Goal: Entertainment & Leisure: Consume media (video, audio)

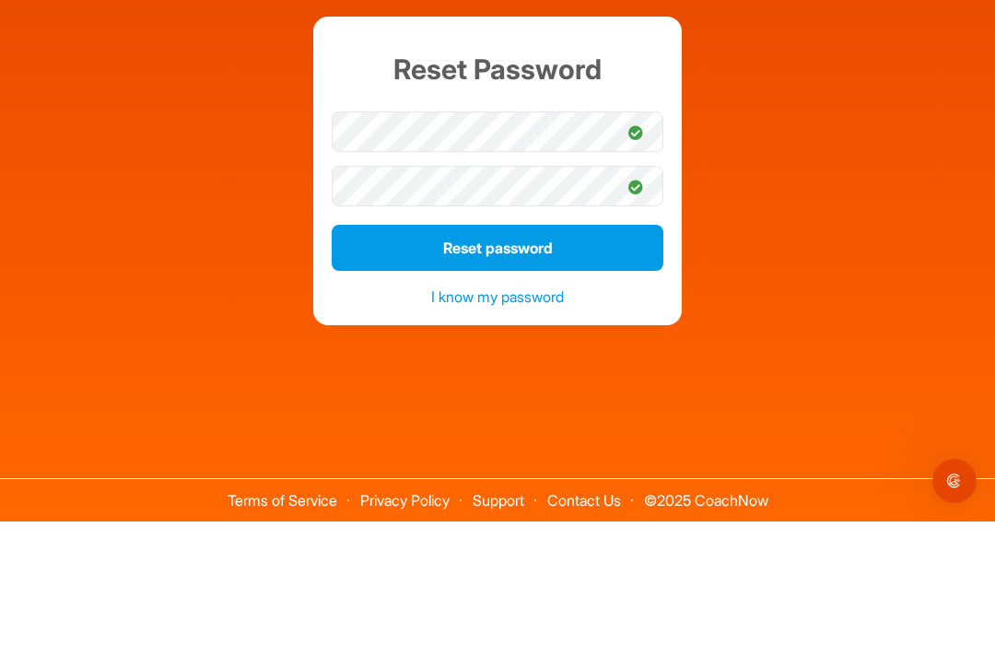
click at [500, 359] on button "Reset password" at bounding box center [498, 382] width 332 height 46
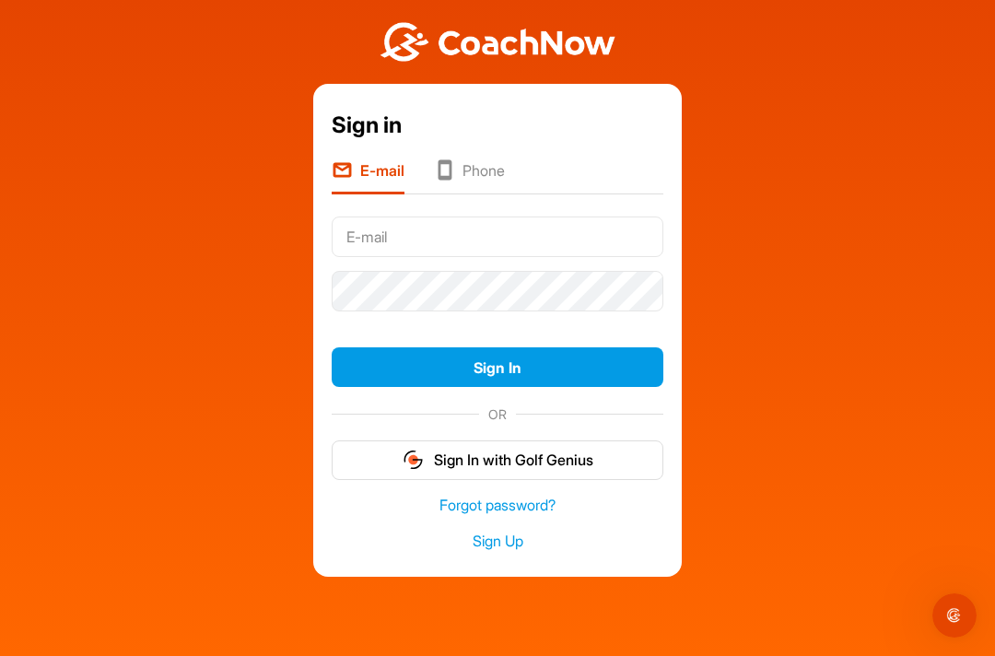
click at [431, 216] on input "text" at bounding box center [498, 236] width 332 height 41
type input "O"
type input "[EMAIL_ADDRESS][DOMAIN_NAME]"
click at [510, 347] on button "Sign In" at bounding box center [498, 367] width 332 height 40
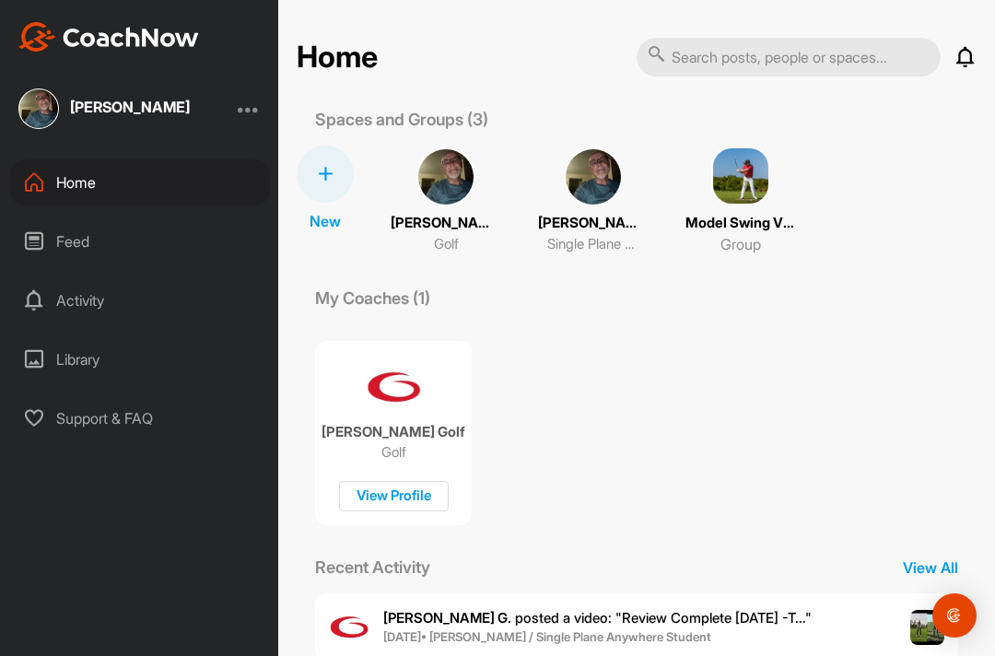
click at [415, 481] on div "View Profile" at bounding box center [394, 496] width 110 height 30
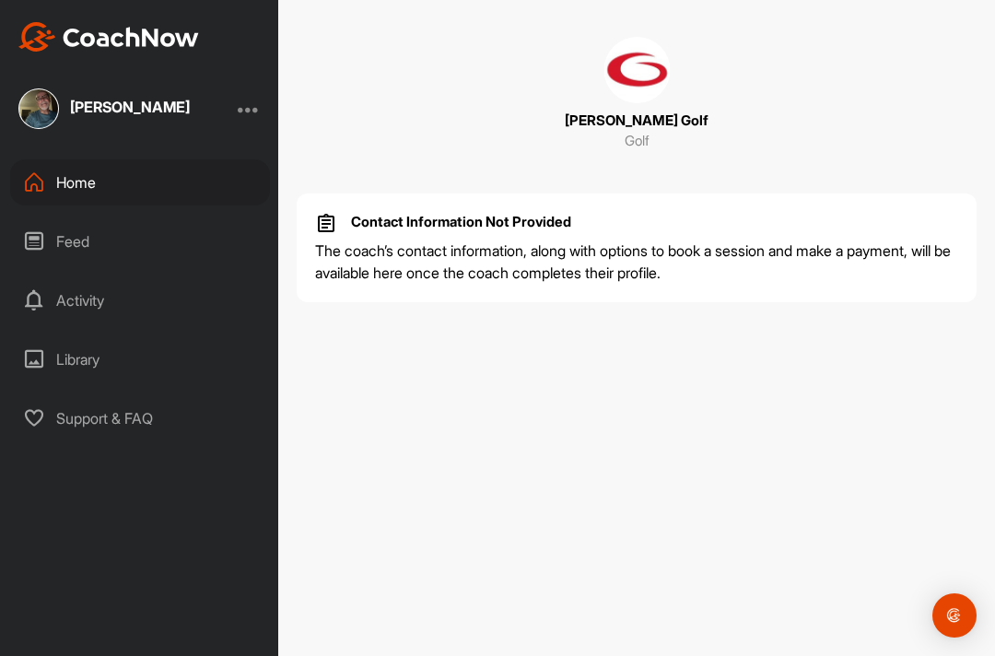
click at [82, 277] on div "Activity" at bounding box center [140, 300] width 260 height 46
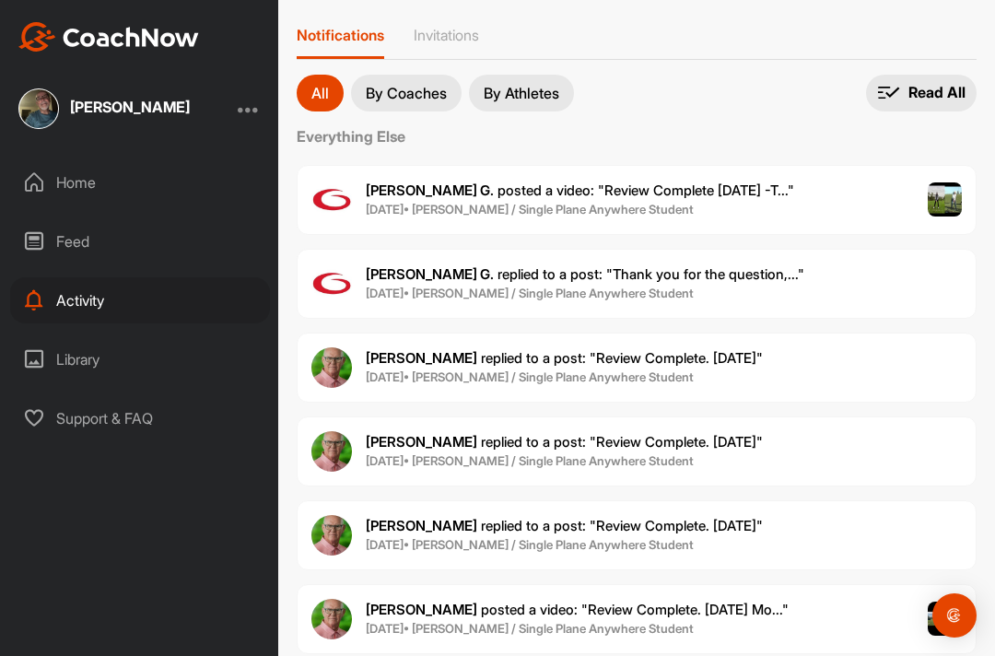
scroll to position [76, 0]
click at [421, 87] on p "By Coaches" at bounding box center [406, 94] width 81 height 15
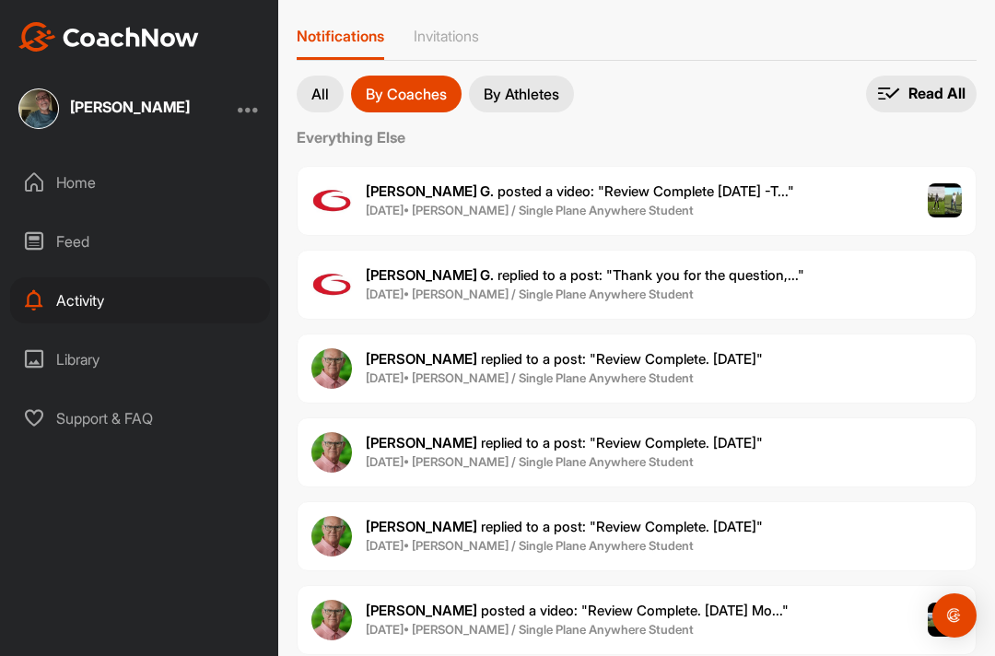
scroll to position [76, 0]
click at [322, 87] on p "All" at bounding box center [319, 94] width 17 height 15
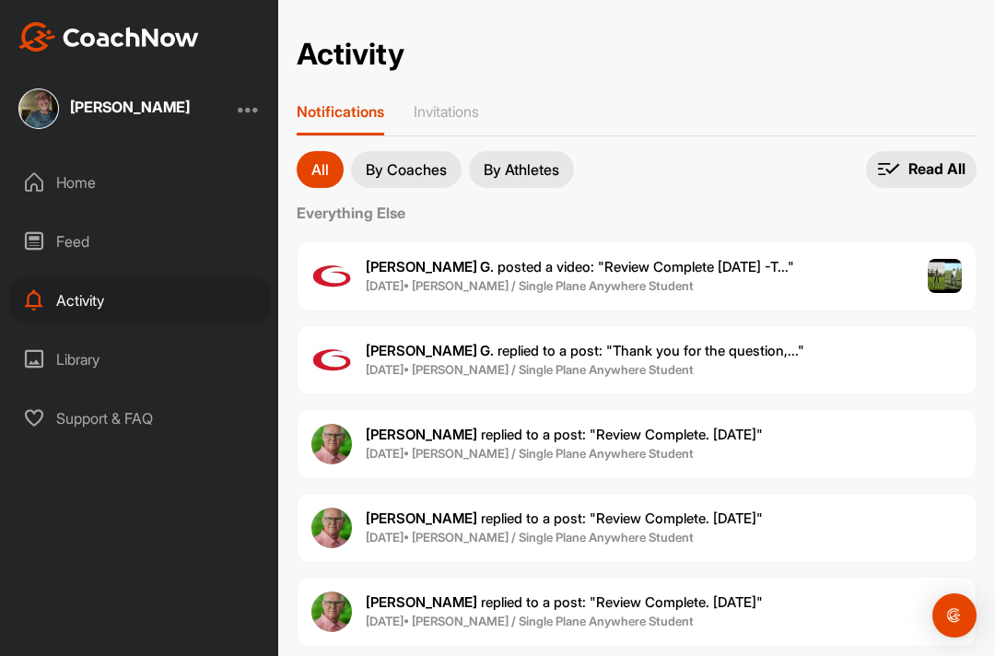
click at [251, 98] on div at bounding box center [249, 109] width 22 height 22
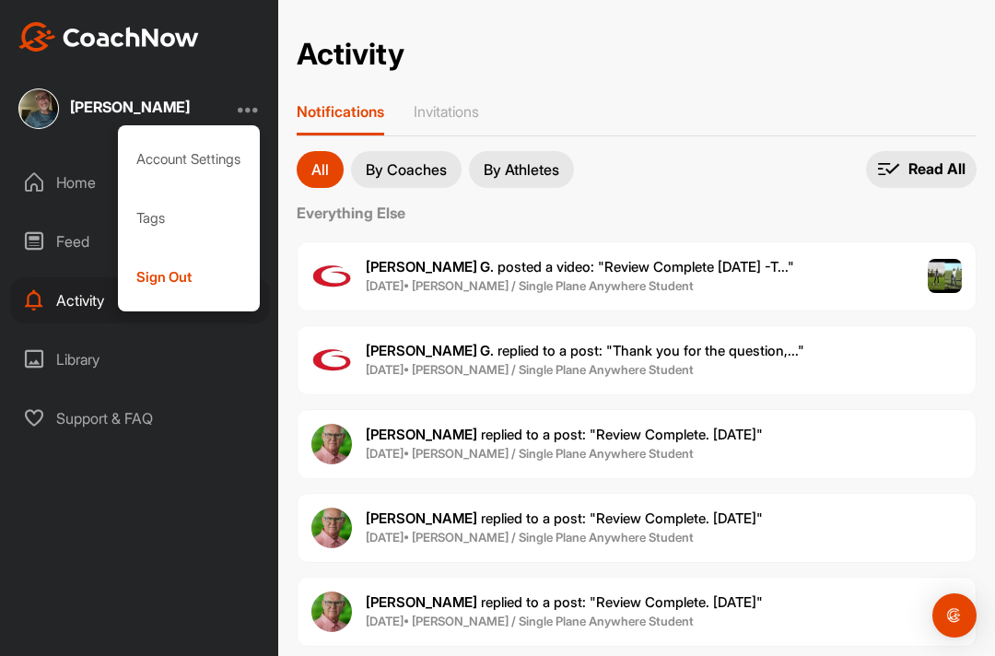
click at [89, 509] on div "Robert Ogden Account Settings Tags Sign Out Home Feed Activity Library Support …" at bounding box center [139, 328] width 278 height 656
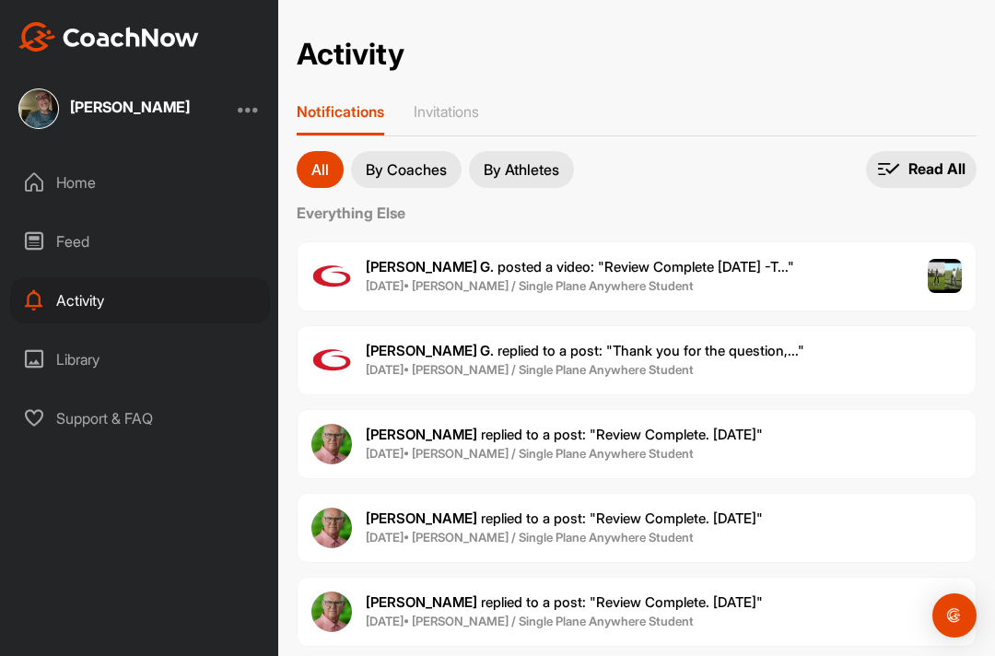
click at [48, 218] on div "Feed" at bounding box center [140, 241] width 260 height 46
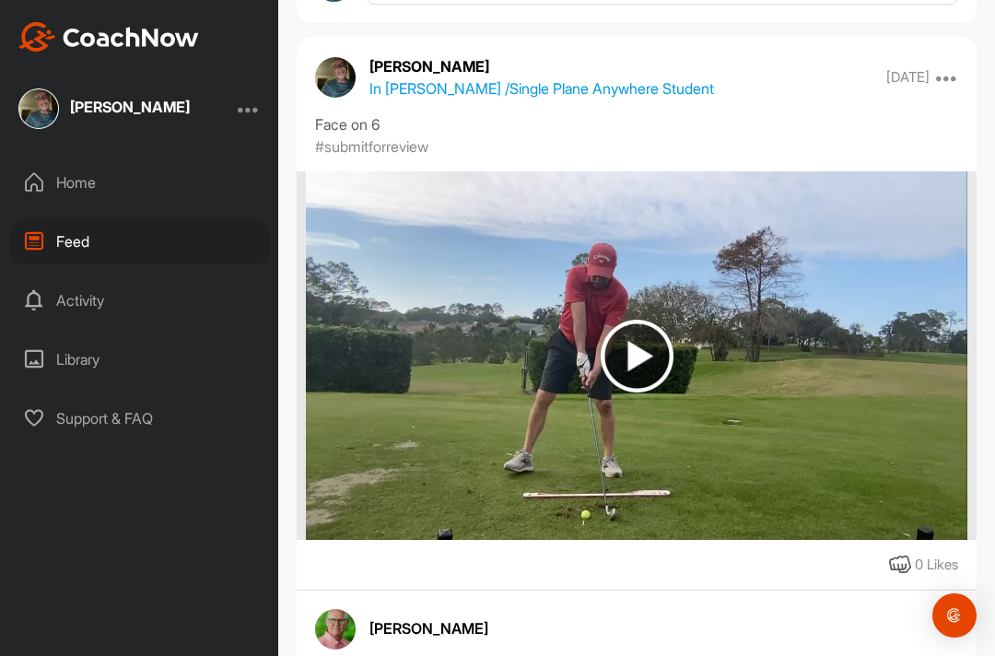
scroll to position [4142, 0]
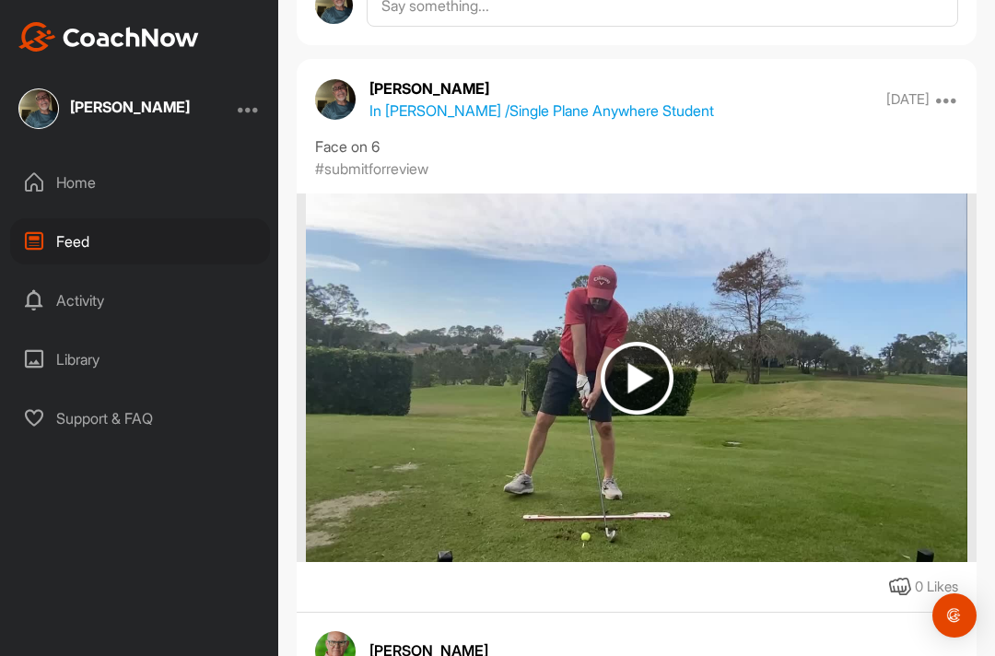
click at [634, 342] on img at bounding box center [637, 378] width 73 height 73
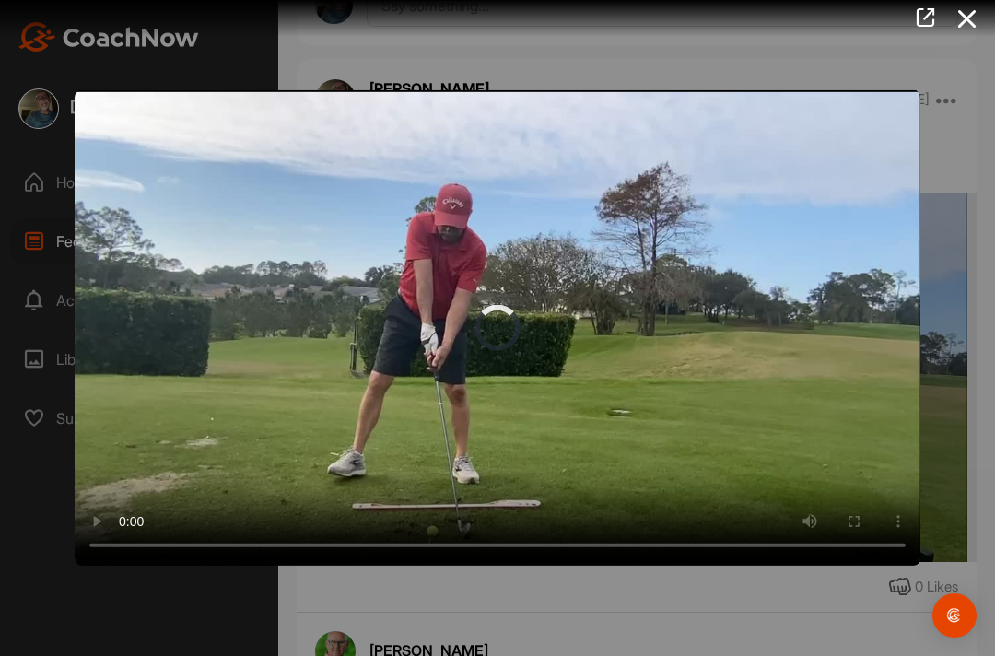
click at [496, 341] on video "Video Player" at bounding box center [497, 327] width 845 height 475
click at [967, 15] on icon at bounding box center [967, 19] width 42 height 34
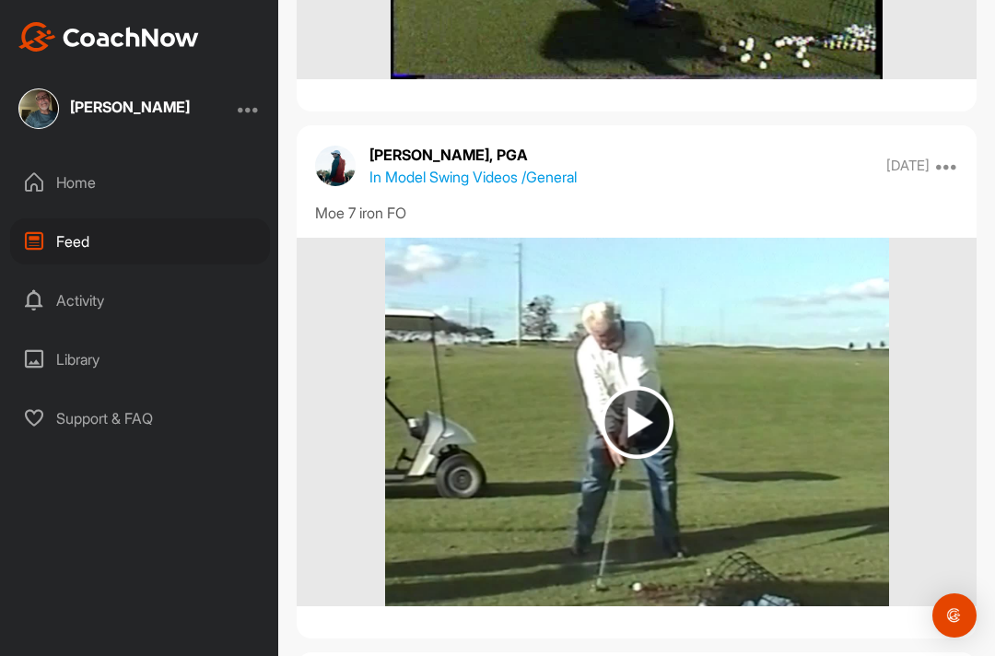
scroll to position [11389, 0]
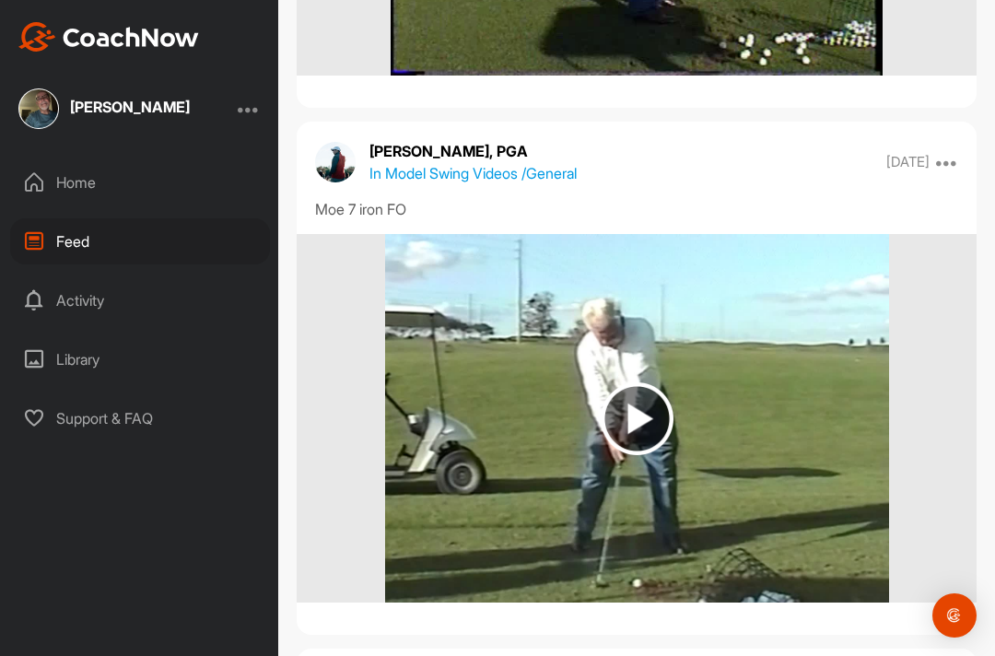
click at [645, 435] on img at bounding box center [637, 418] width 73 height 73
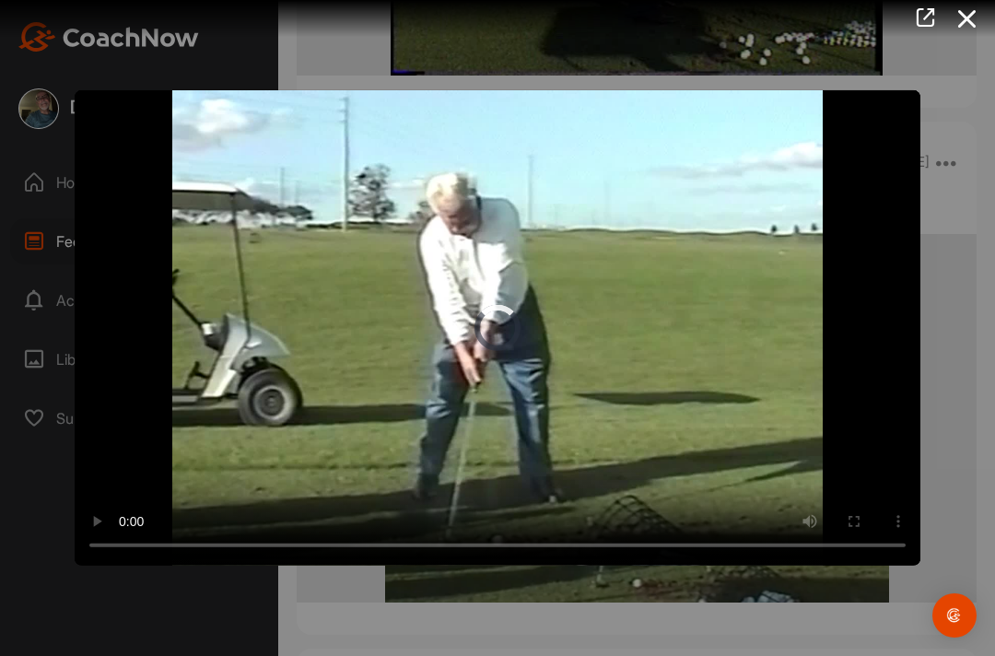
click at [496, 333] on video "Video Player" at bounding box center [497, 327] width 845 height 475
click at [512, 344] on video "Video Player" at bounding box center [497, 327] width 845 height 475
click at [968, 24] on icon at bounding box center [967, 19] width 42 height 34
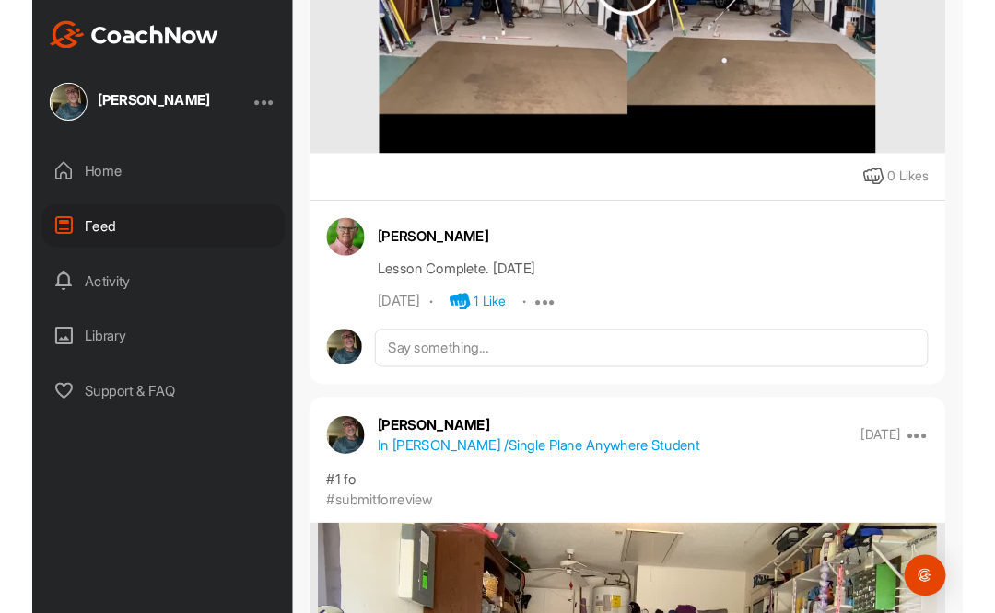
scroll to position [9011, 0]
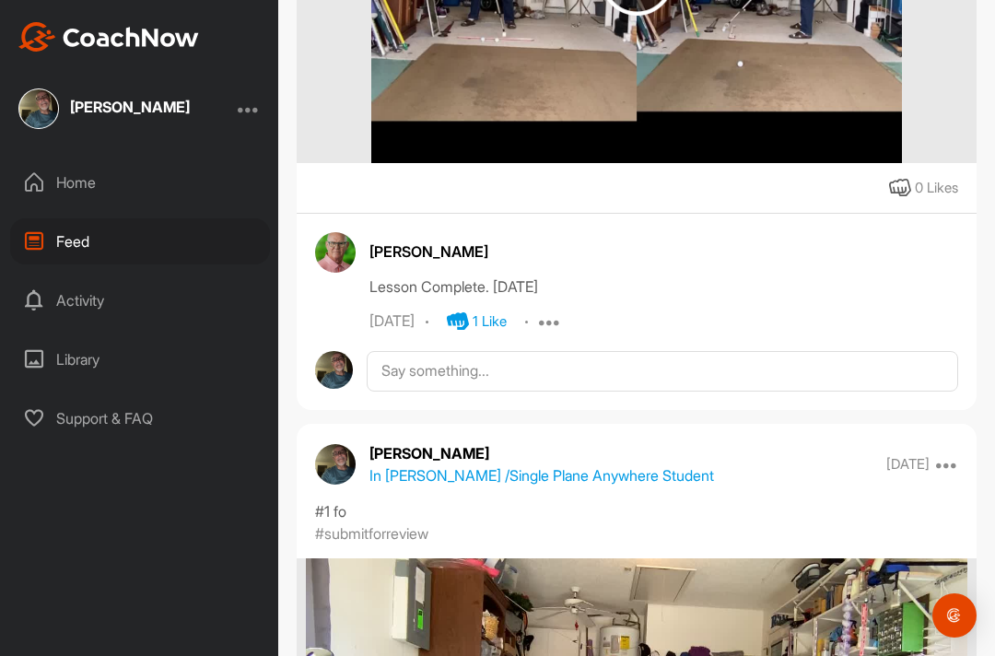
click at [718, 359] on div "Clay Farnsworth Lesson Complete. 2-15-24 Feb 15 2024 1 Like Report Delete" at bounding box center [637, 302] width 680 height 179
click at [64, 336] on div "Library" at bounding box center [140, 359] width 260 height 46
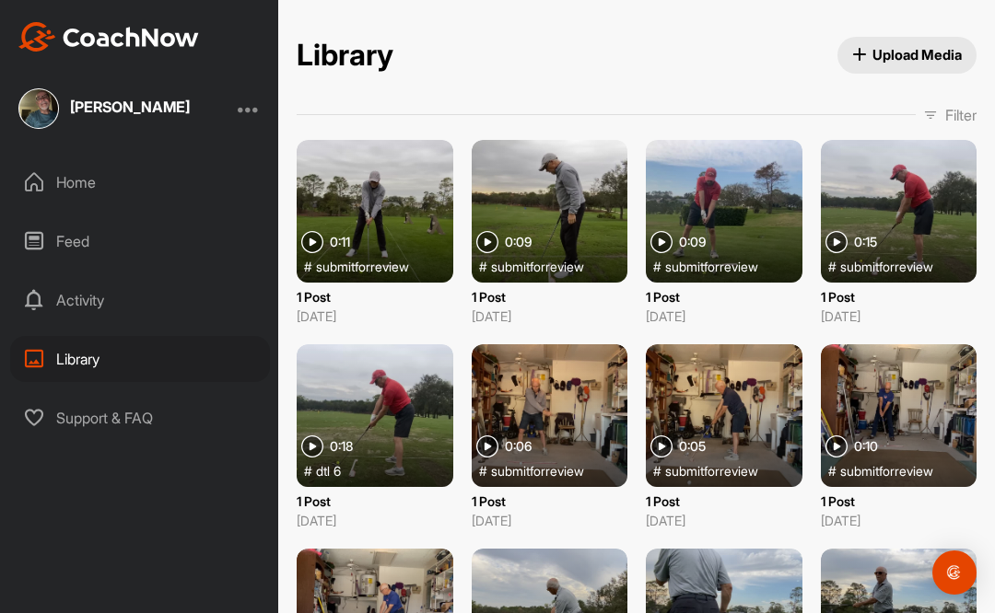
click at [31, 321] on div "Activity" at bounding box center [140, 300] width 260 height 46
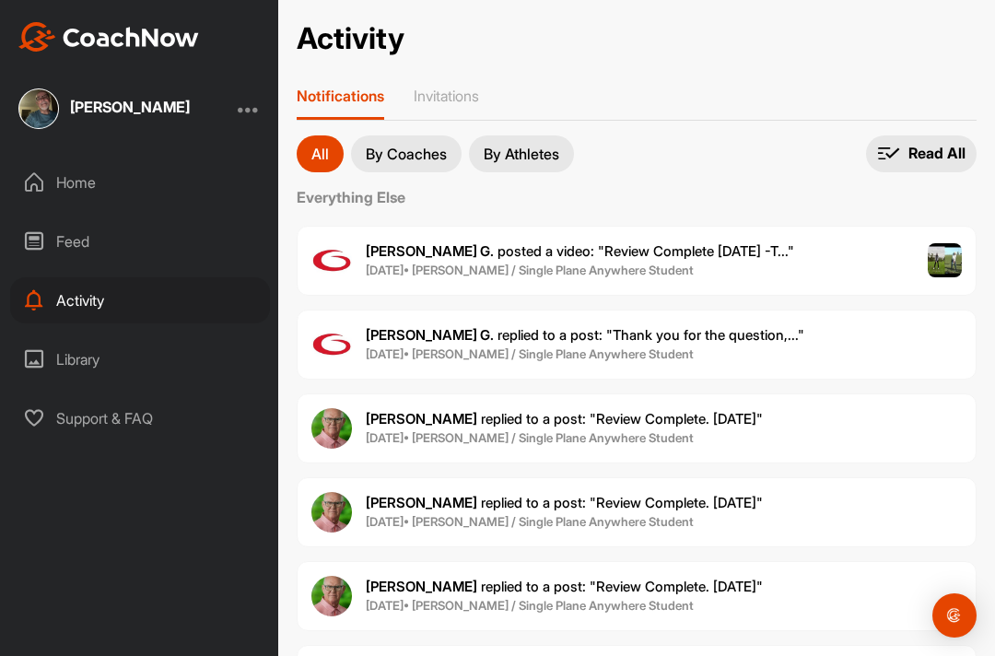
scroll to position [13, 0]
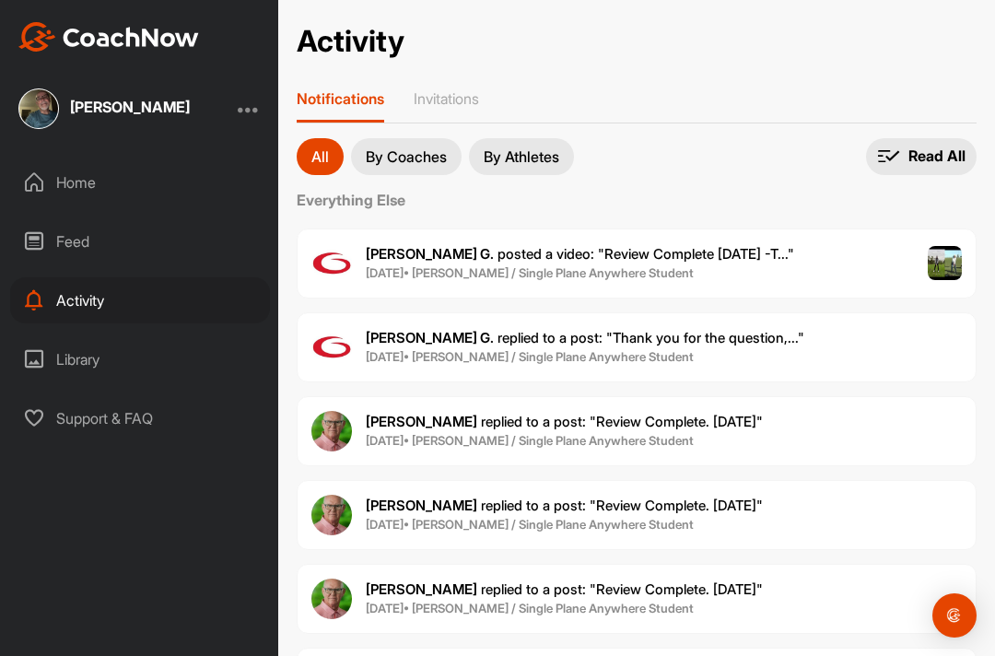
click at [69, 251] on div "Feed" at bounding box center [140, 241] width 260 height 46
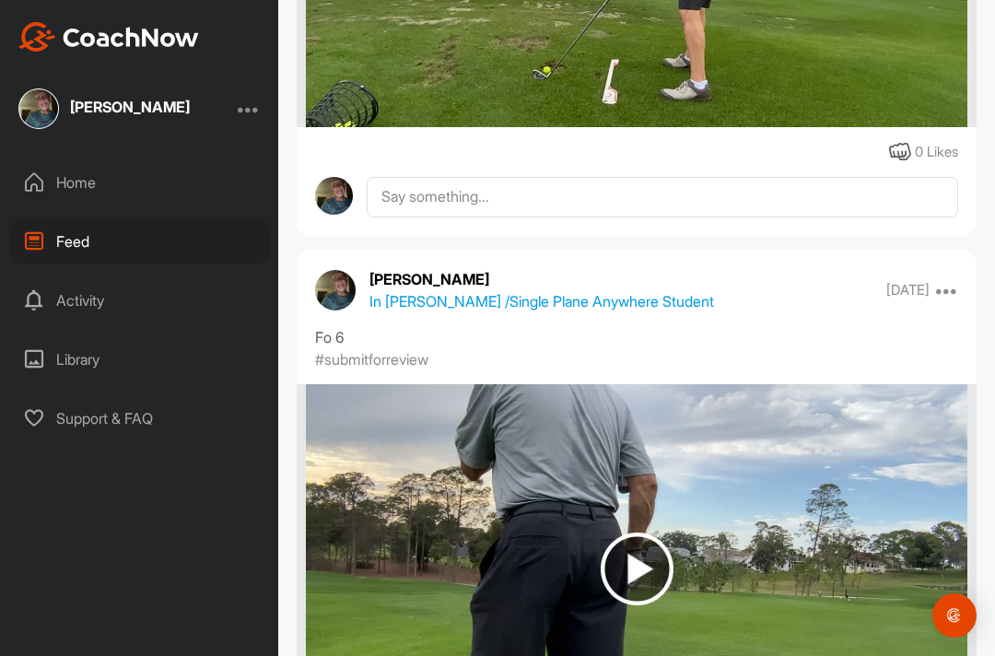
scroll to position [13102, 0]
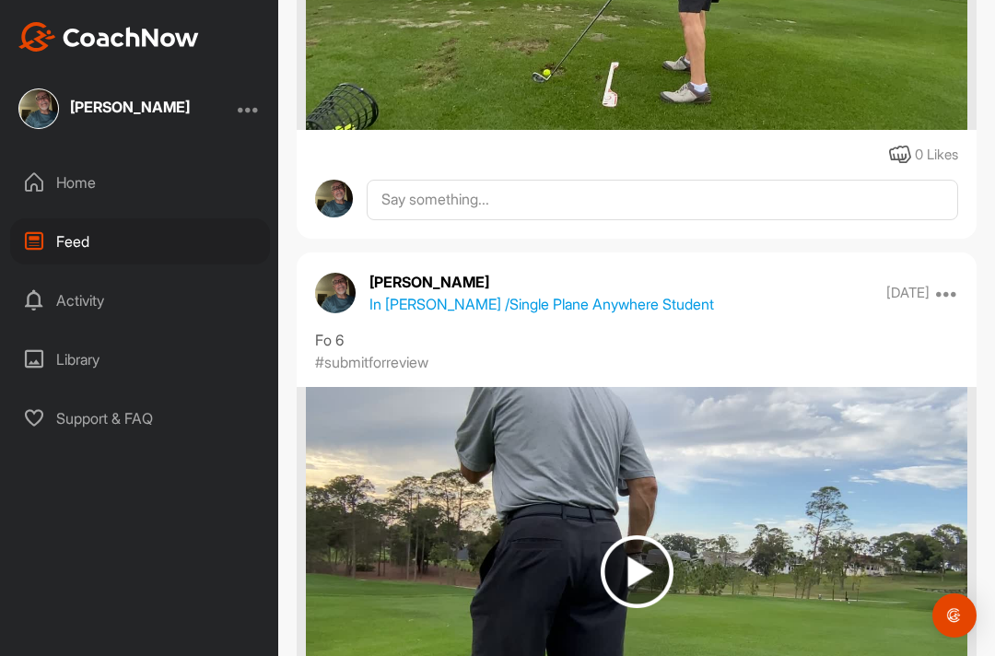
click at [248, 111] on div at bounding box center [249, 109] width 22 height 22
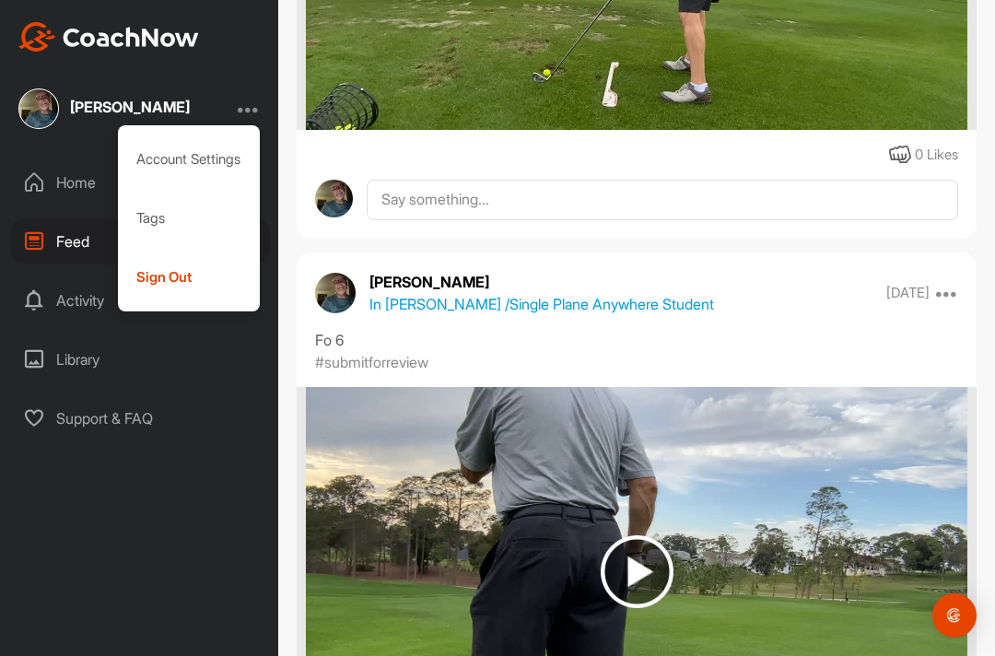
click at [76, 515] on div "Robert Ogden Account Settings Tags Sign Out Home Feed Activity Library Support …" at bounding box center [139, 328] width 278 height 656
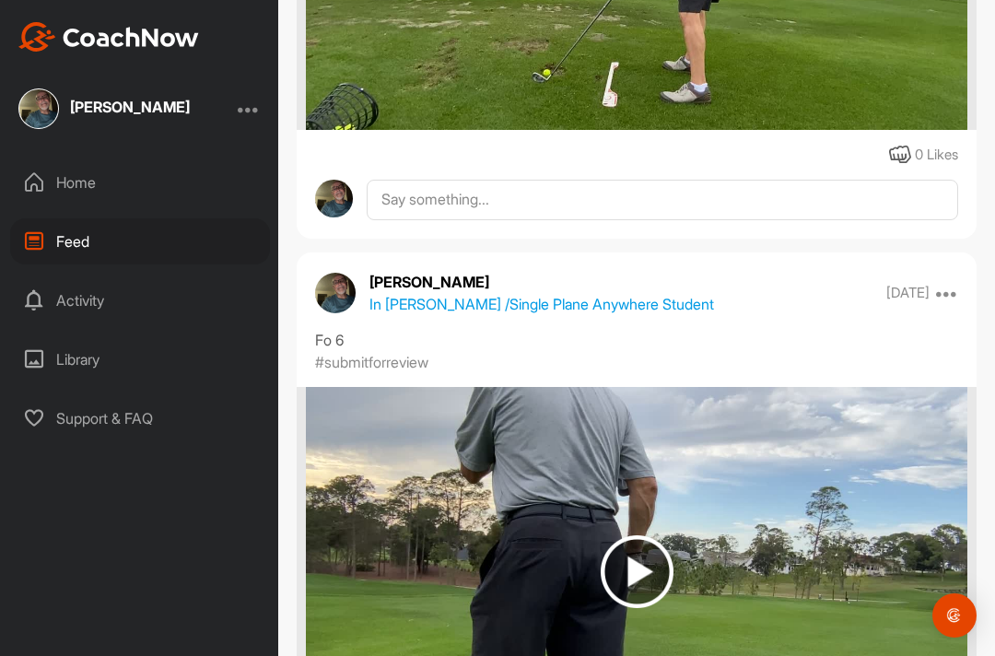
click at [73, 187] on div "Home" at bounding box center [140, 182] width 260 height 46
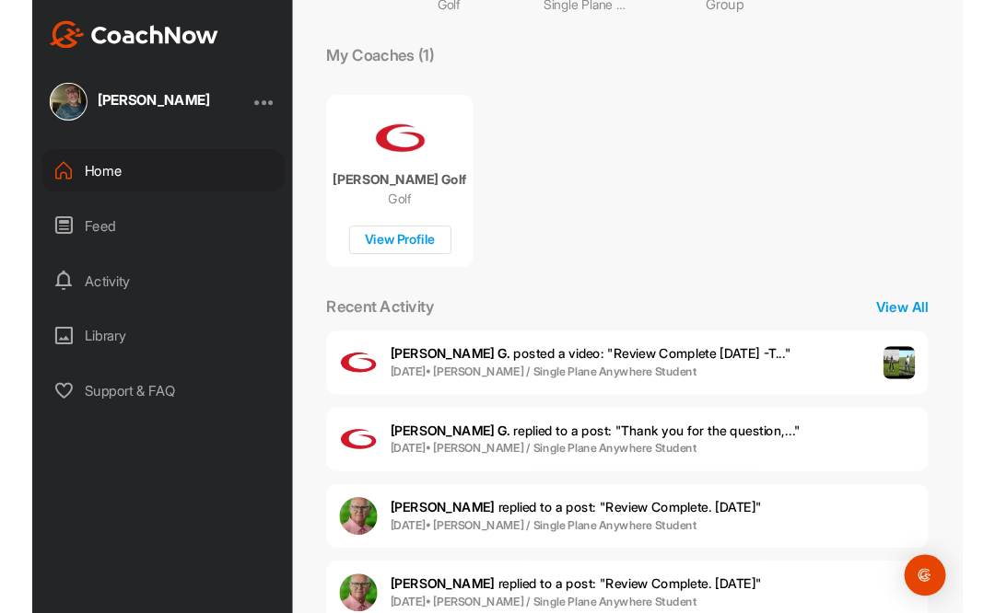
scroll to position [239, 0]
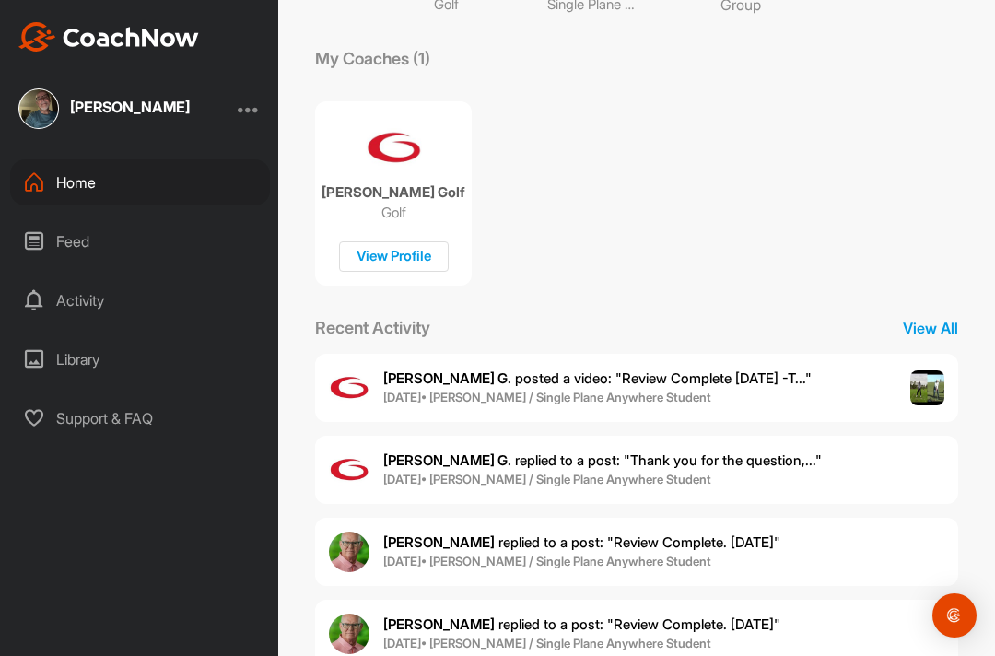
click at [600, 391] on b "16 Jan • Robert O. / Single Plane Anywhere Student" at bounding box center [547, 397] width 328 height 15
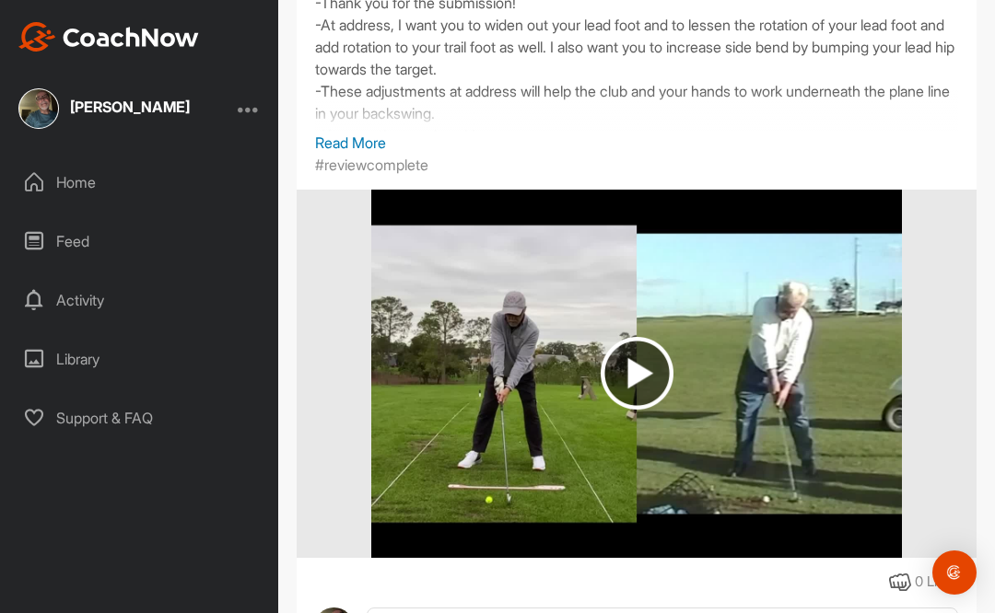
scroll to position [286, 0]
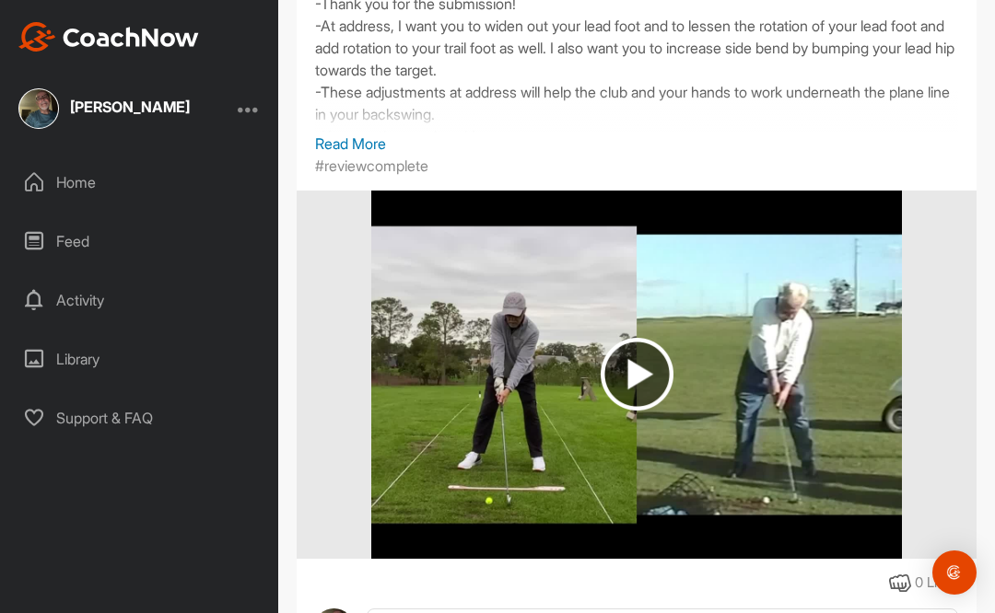
click at [482, 111] on div "Review Complete 1/16/25 -Thank you for the submission! -At address, I want you …" at bounding box center [636, 40] width 643 height 184
click at [364, 151] on p "Read More" at bounding box center [636, 144] width 643 height 22
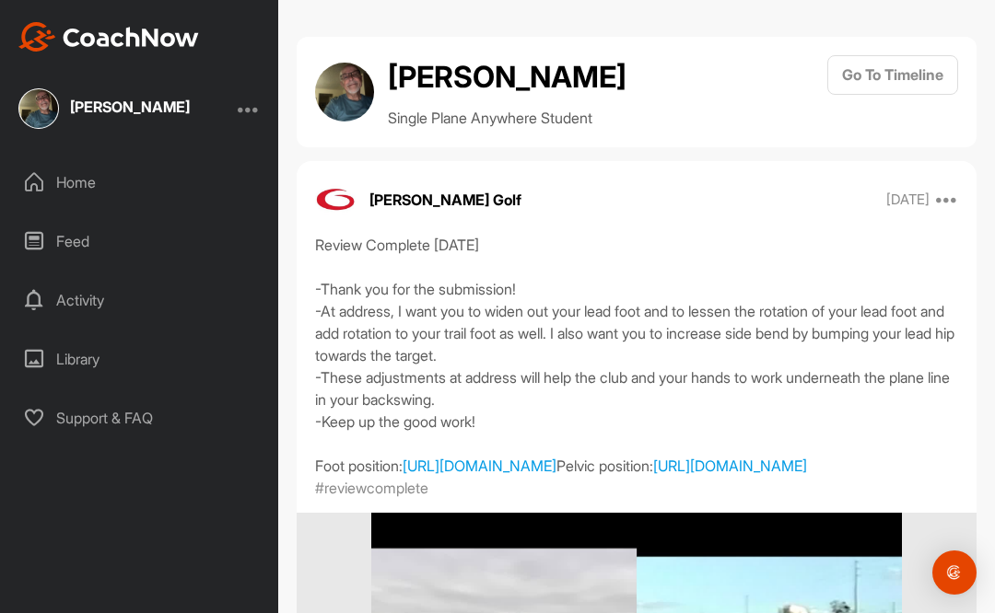
scroll to position [0, 0]
click at [50, 352] on div "Library" at bounding box center [140, 359] width 260 height 46
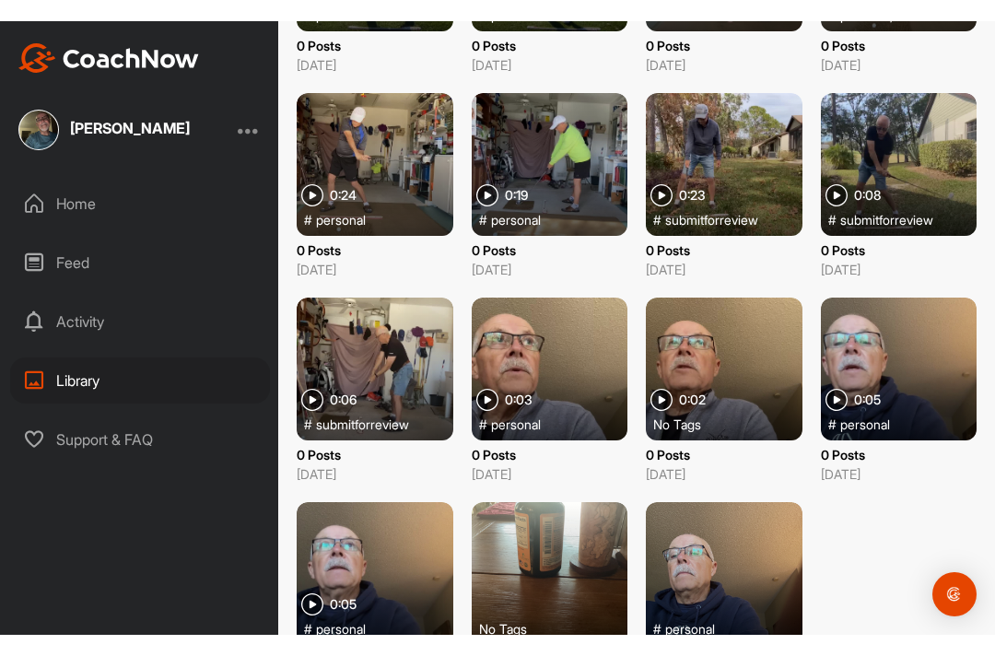
scroll to position [2725, 0]
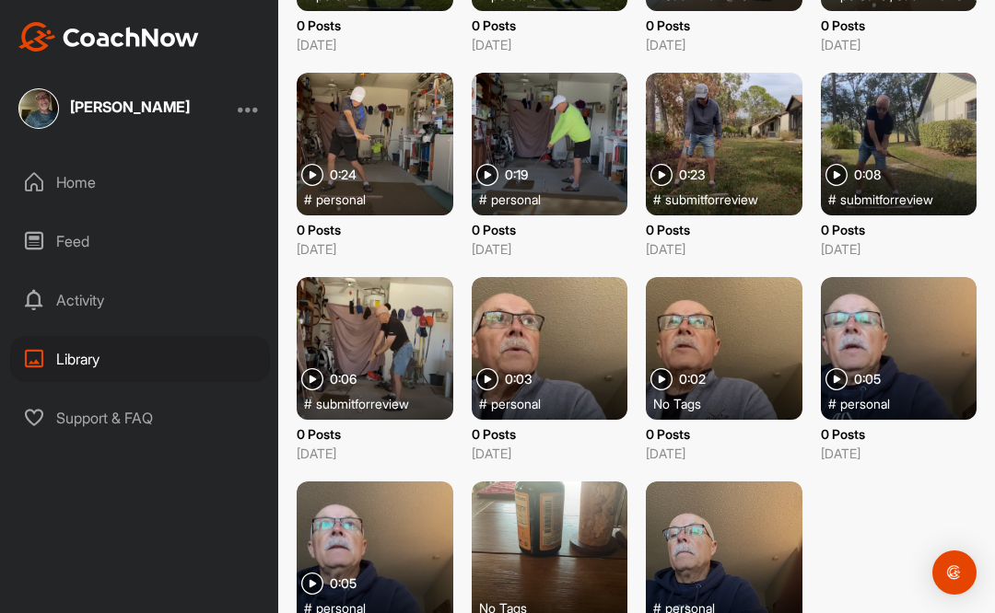
click at [61, 304] on div "Activity" at bounding box center [140, 300] width 260 height 46
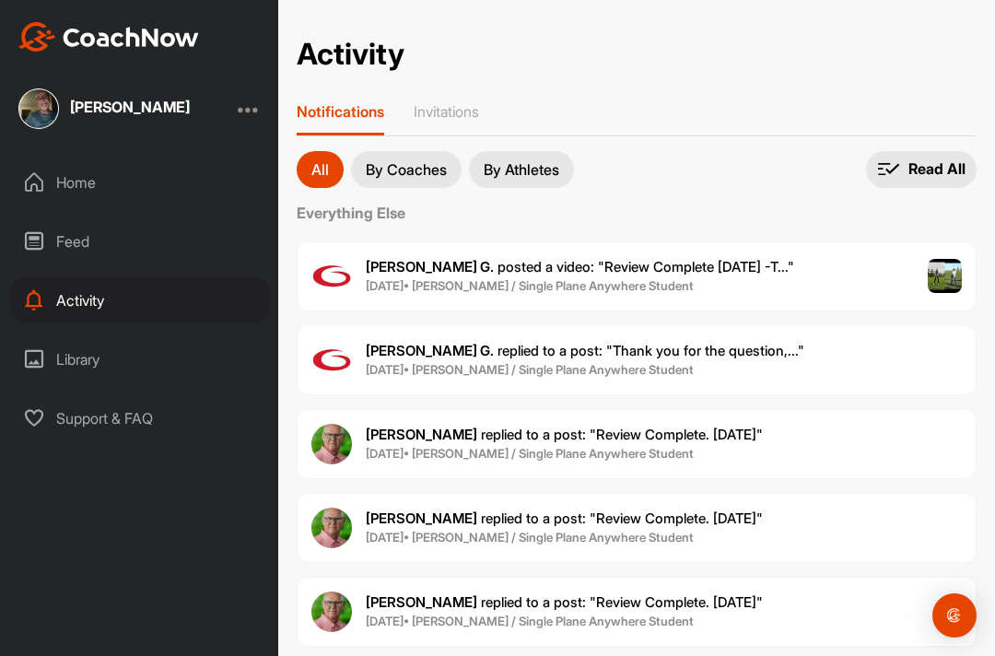
click at [50, 255] on div "Feed" at bounding box center [140, 241] width 260 height 46
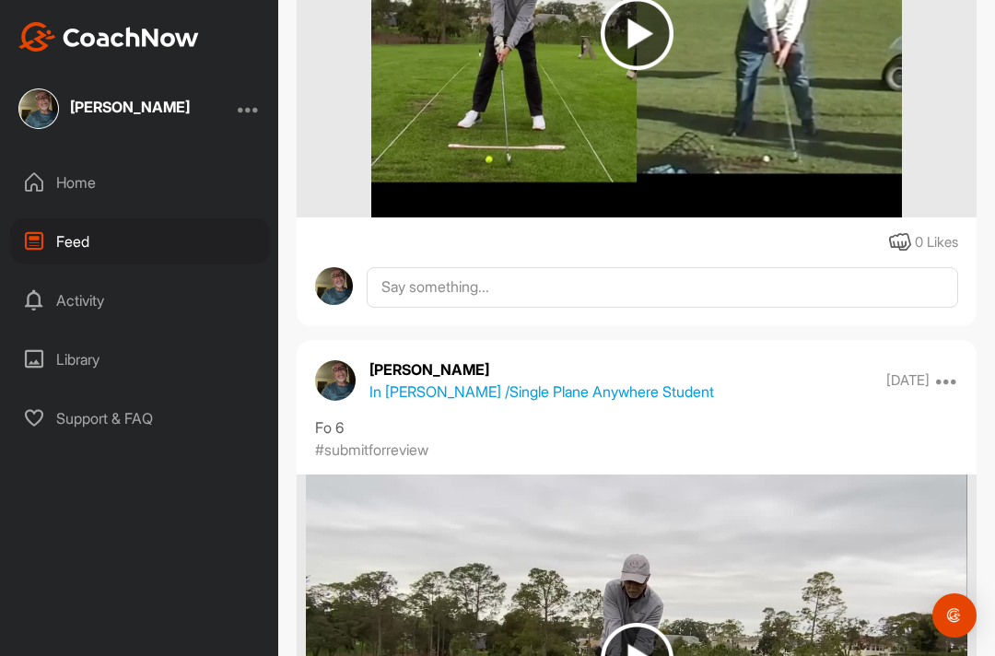
scroll to position [671, 0]
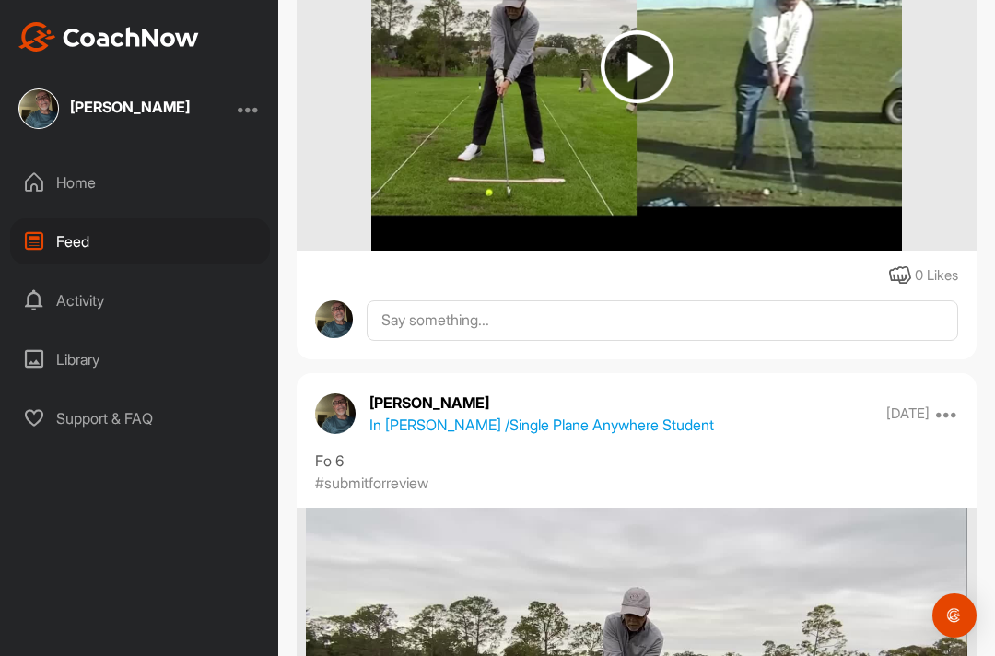
click at [64, 195] on div "Home" at bounding box center [140, 182] width 260 height 46
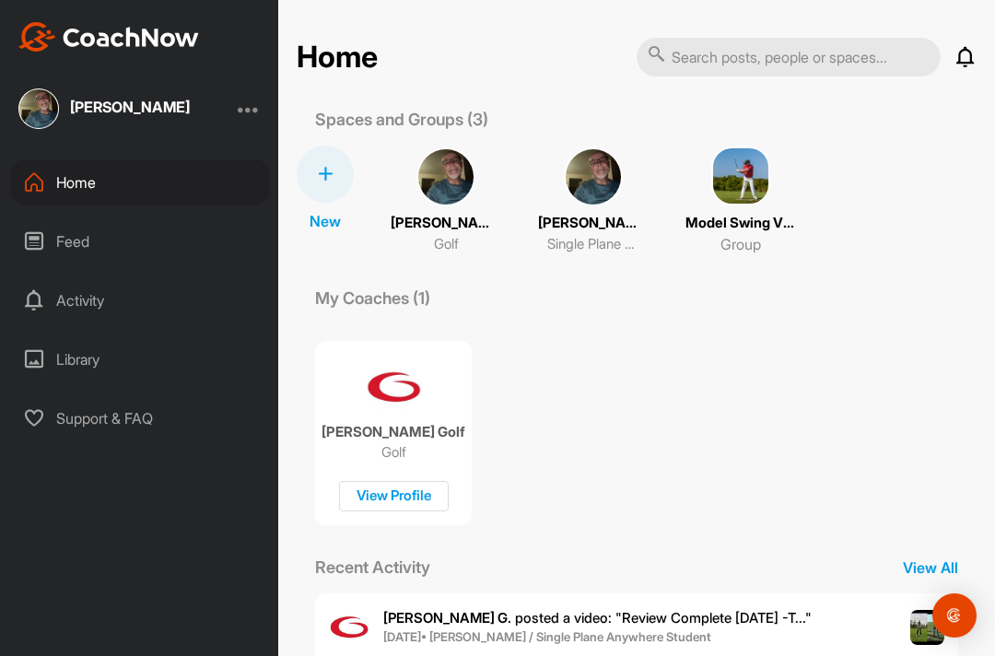
click at [577, 204] on img at bounding box center [593, 176] width 59 height 59
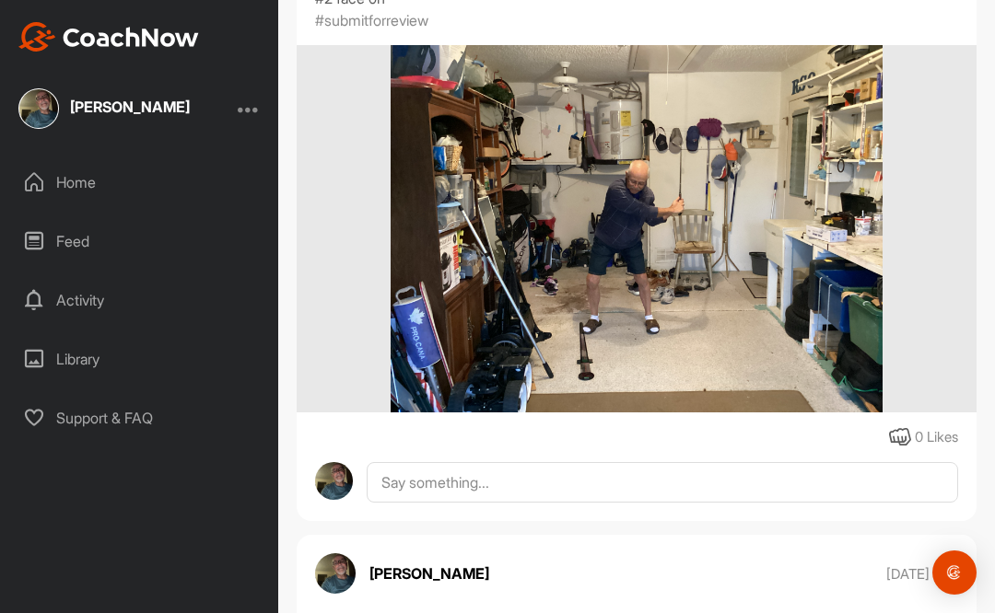
scroll to position [13643, 0]
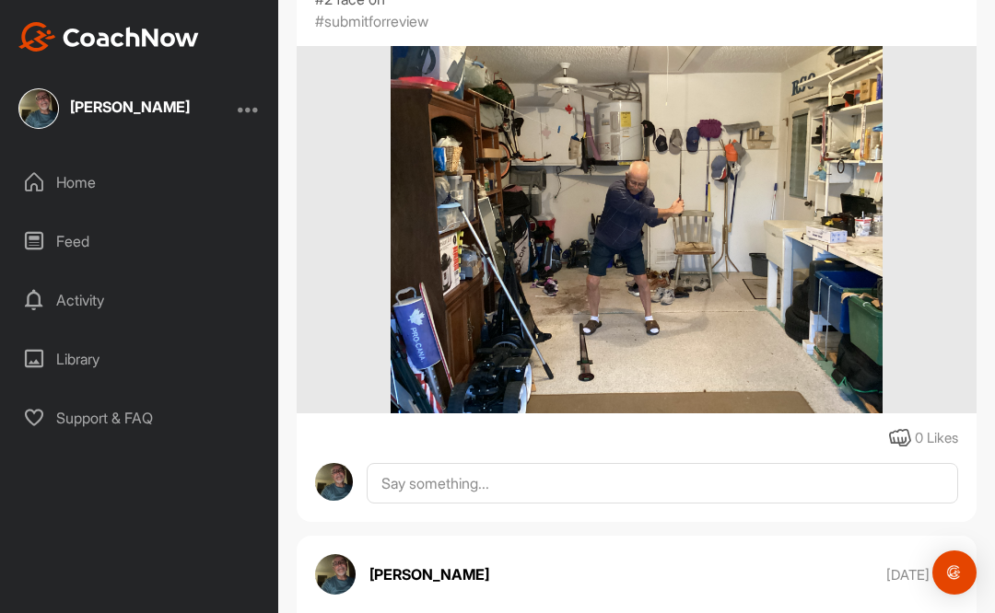
click at [442, 586] on p "Robert Ogden" at bounding box center [429, 575] width 120 height 22
click at [414, 586] on p "Robert Ogden" at bounding box center [429, 575] width 120 height 22
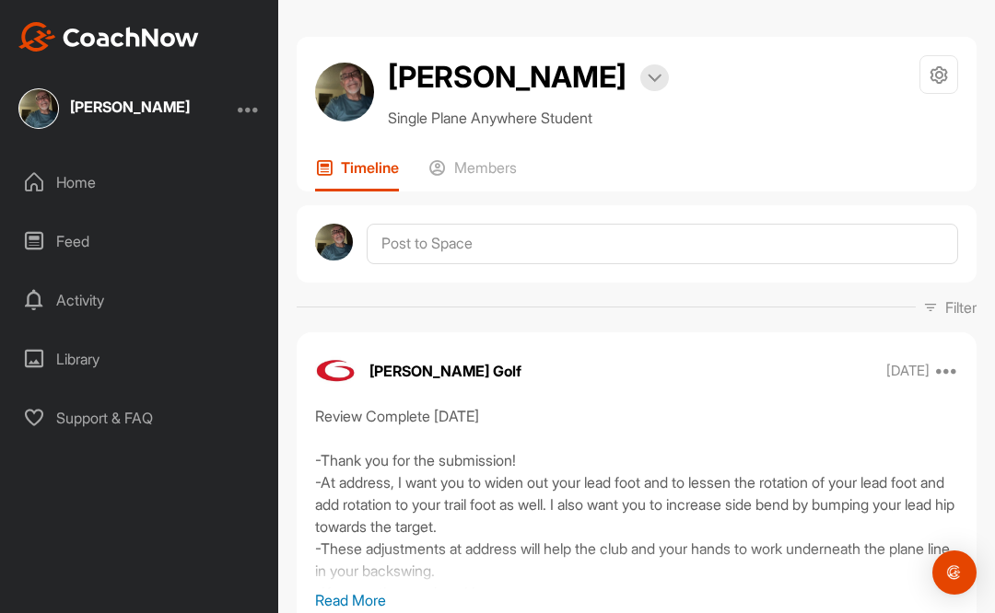
scroll to position [0, 0]
click at [57, 246] on div "Feed" at bounding box center [140, 241] width 260 height 46
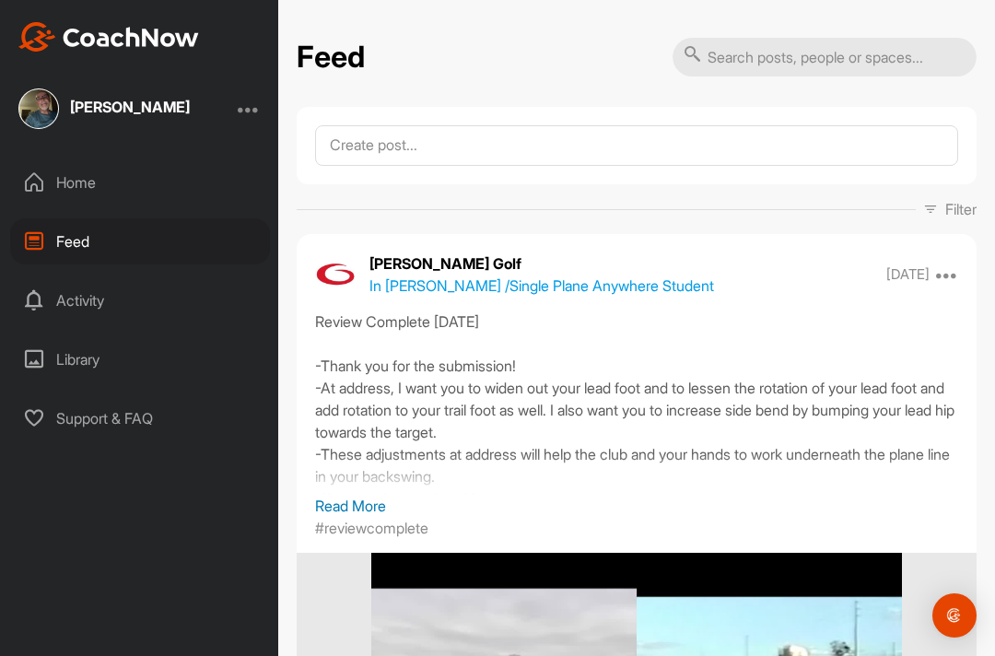
click at [55, 194] on div "Home" at bounding box center [140, 182] width 260 height 46
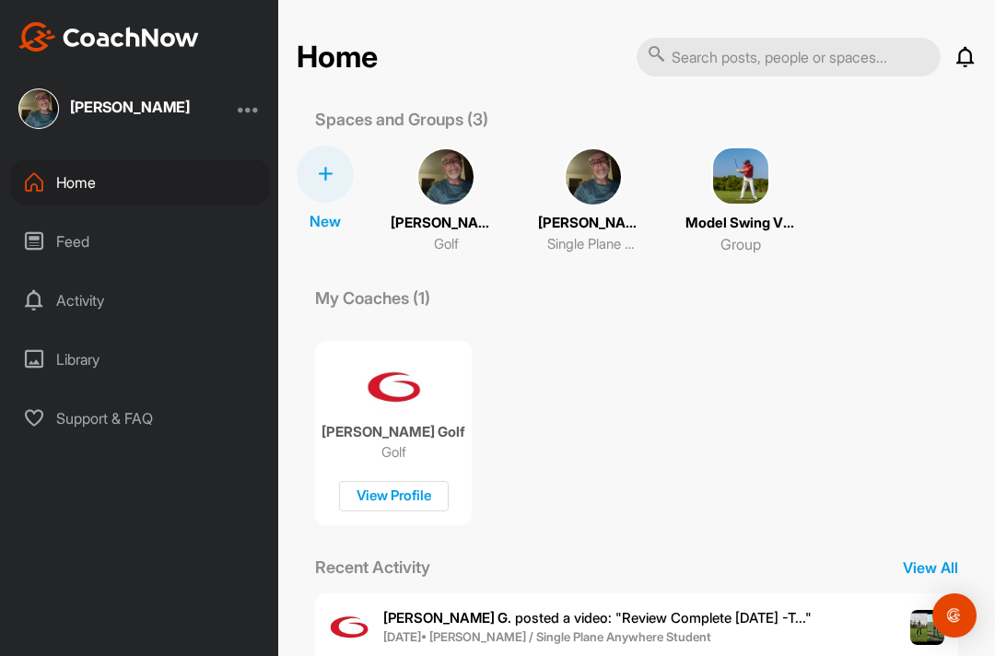
click at [714, 201] on img at bounding box center [740, 175] width 59 height 59
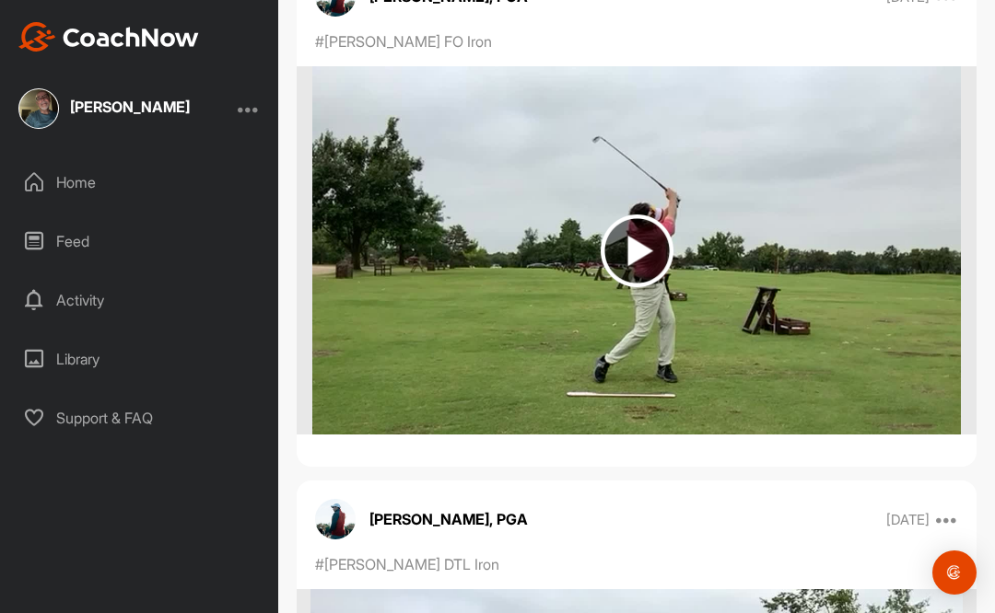
scroll to position [6885, 0]
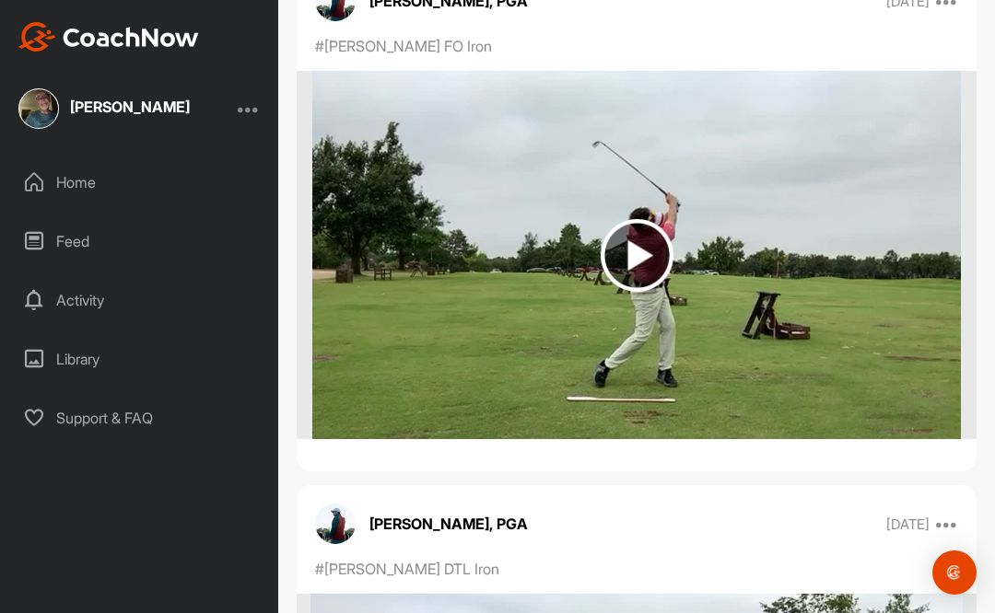
click at [643, 262] on img at bounding box center [637, 255] width 73 height 73
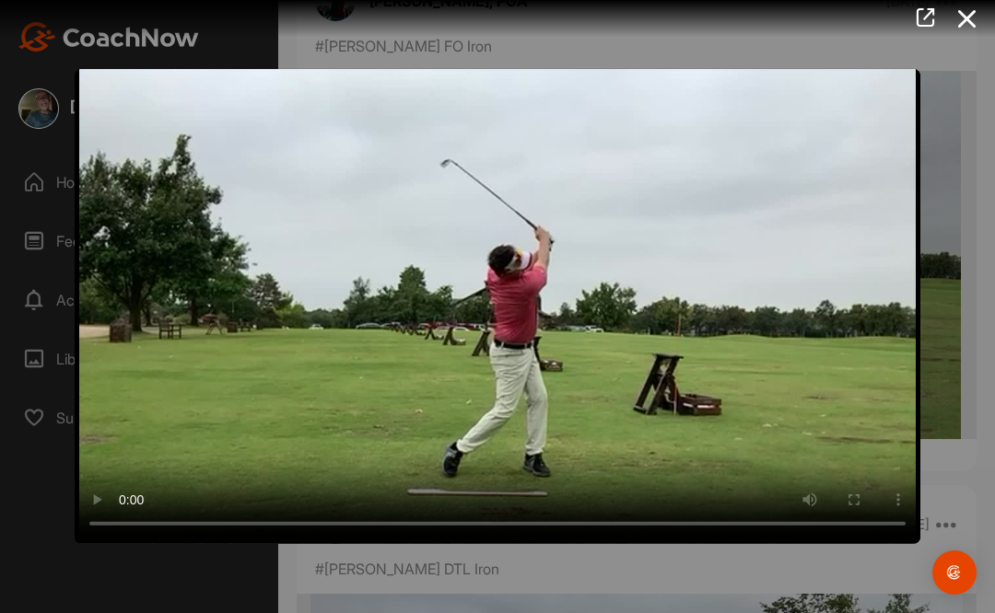
click at [901, 544] on video "Video Player" at bounding box center [497, 306] width 845 height 475
click at [841, 535] on video "Video Player" at bounding box center [497, 306] width 845 height 475
click at [904, 544] on video "Video Player" at bounding box center [497, 306] width 845 height 475
click at [492, 367] on video "Video Player" at bounding box center [497, 306] width 845 height 475
click at [885, 544] on video "Video Player" at bounding box center [497, 306] width 845 height 475
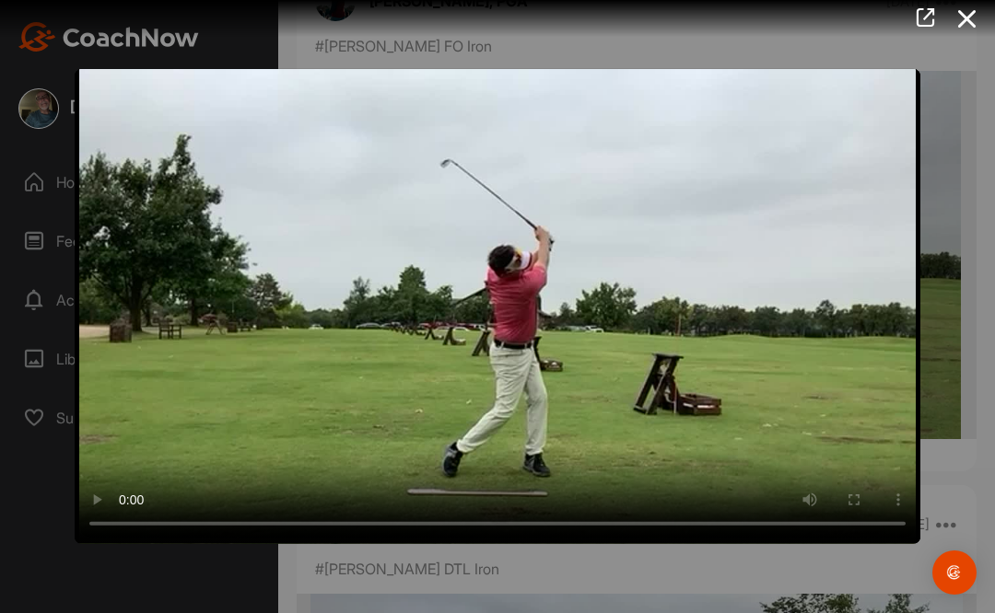
click at [910, 544] on video "Video Player" at bounding box center [497, 306] width 845 height 475
click at [505, 346] on video "Video Player" at bounding box center [497, 306] width 845 height 475
click at [461, 370] on video "Video Player" at bounding box center [497, 306] width 845 height 475
click at [87, 132] on video "Video Player" at bounding box center [497, 306] width 845 height 475
click at [967, 32] on icon at bounding box center [967, 19] width 42 height 34
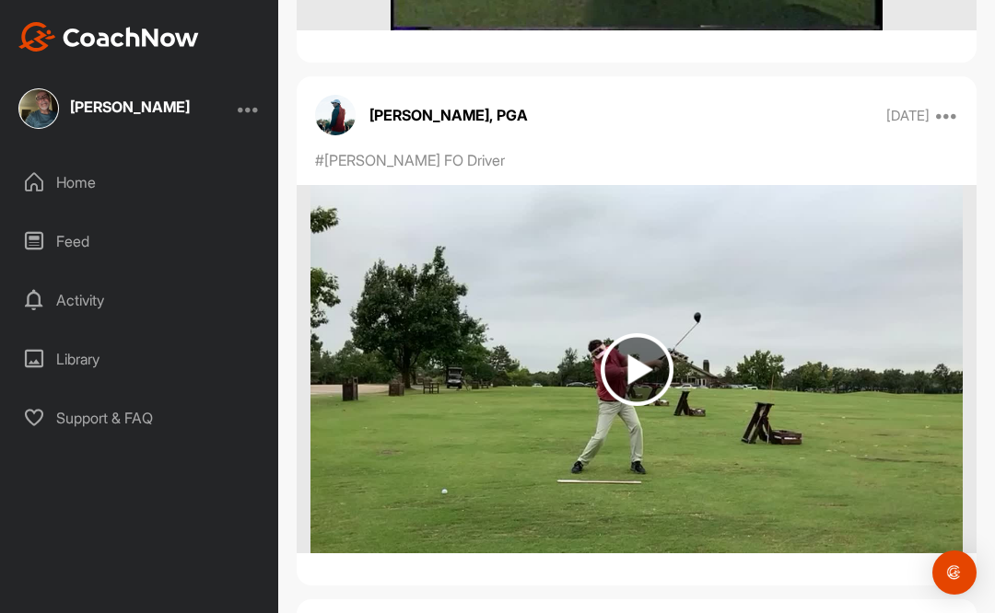
scroll to position [8864, 0]
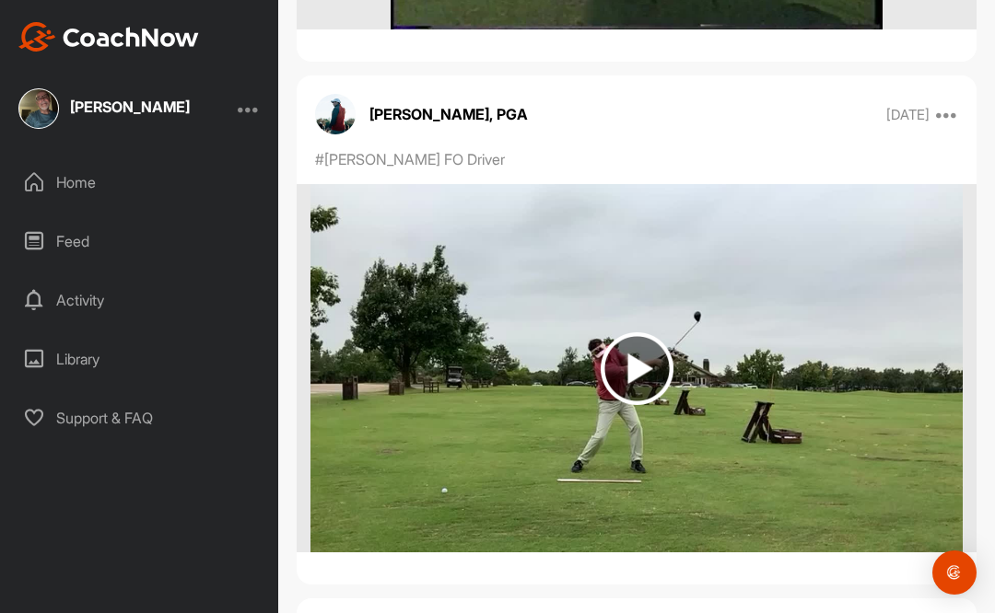
click at [652, 367] on img at bounding box center [637, 368] width 73 height 73
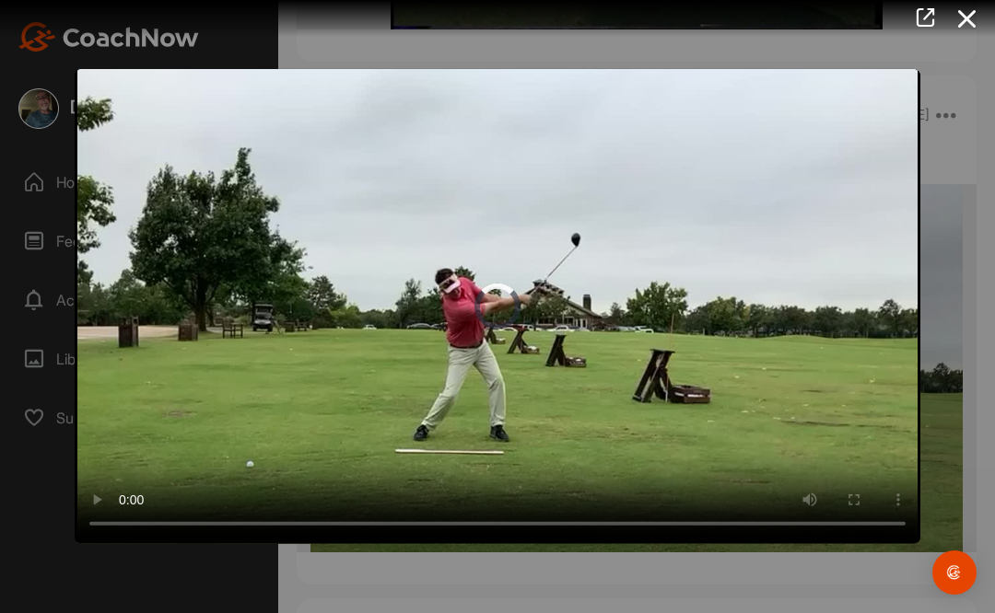
click at [194, 184] on video "Video Player" at bounding box center [497, 306] width 845 height 475
click at [109, 140] on video "Video Player" at bounding box center [497, 306] width 845 height 475
click at [94, 138] on video "Video Player" at bounding box center [497, 306] width 845 height 475
click at [968, 22] on icon at bounding box center [967, 19] width 42 height 34
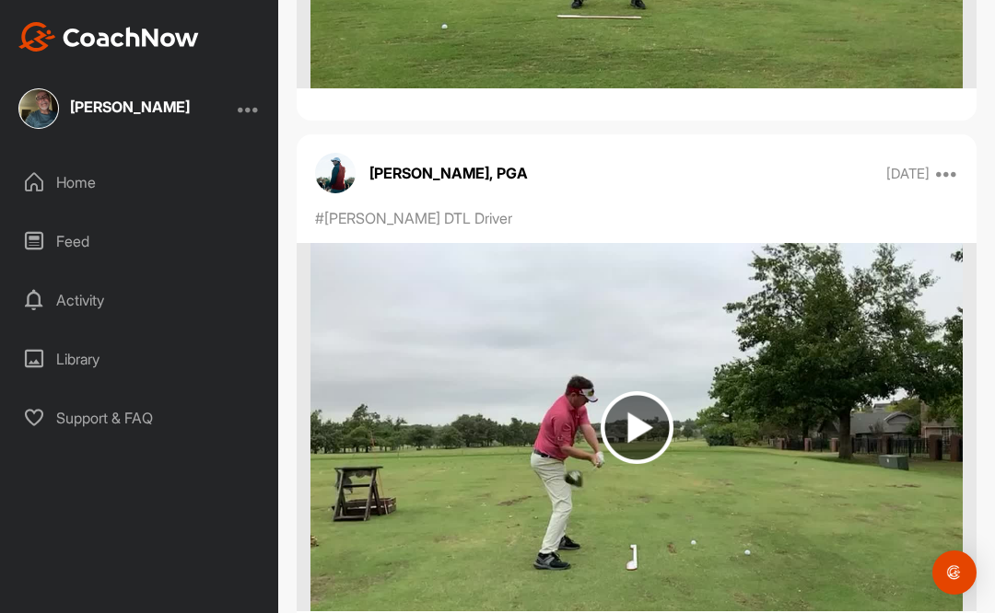
scroll to position [9332, 0]
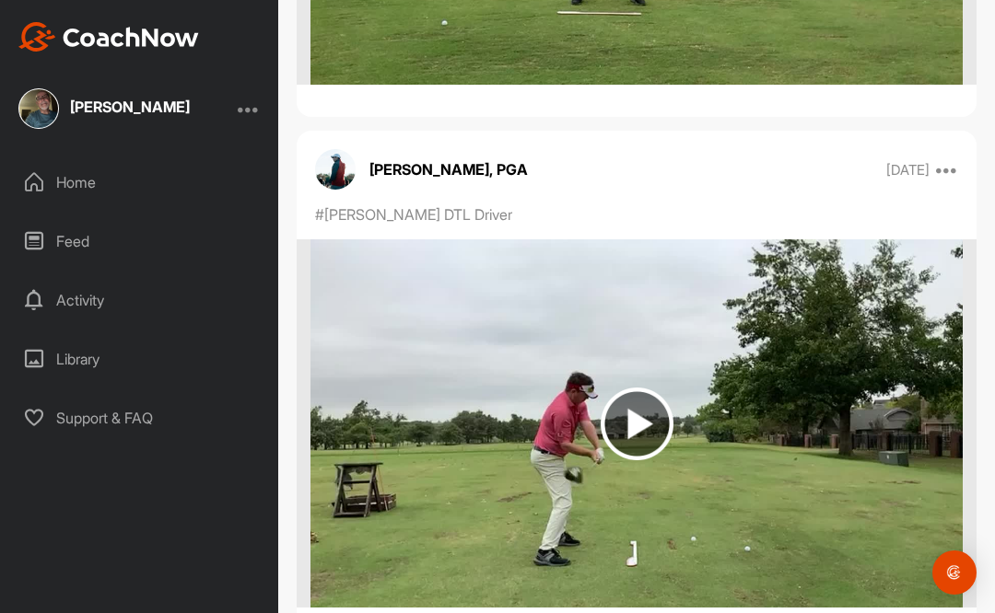
click at [647, 438] on img at bounding box center [637, 424] width 73 height 73
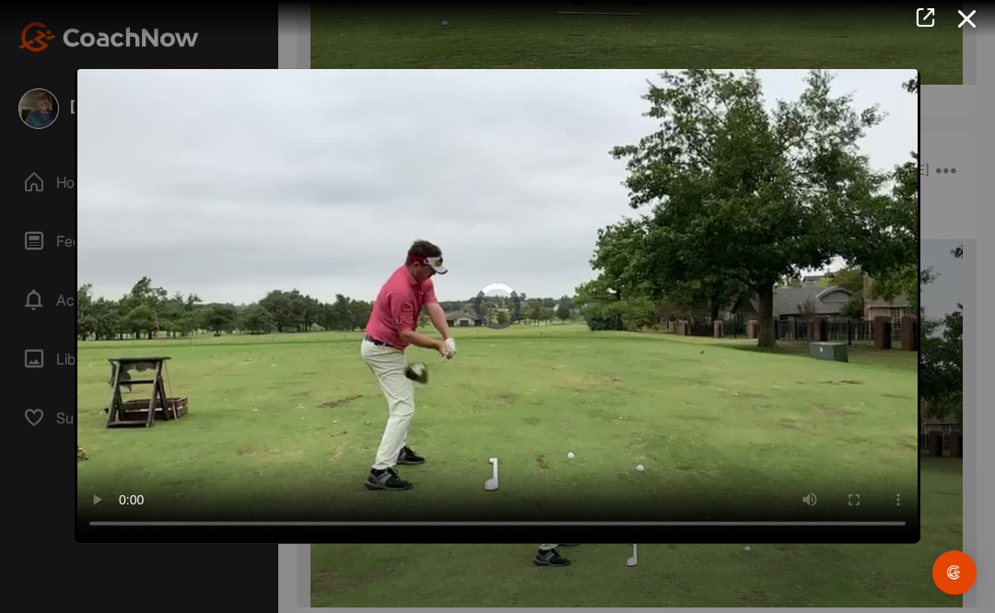
click at [190, 189] on video "Video Player" at bounding box center [497, 306] width 845 height 475
click at [110, 144] on video "Video Player" at bounding box center [497, 306] width 845 height 475
click at [86, 126] on video "Video Player" at bounding box center [497, 306] width 845 height 475
click at [969, 19] on icon at bounding box center [967, 19] width 42 height 34
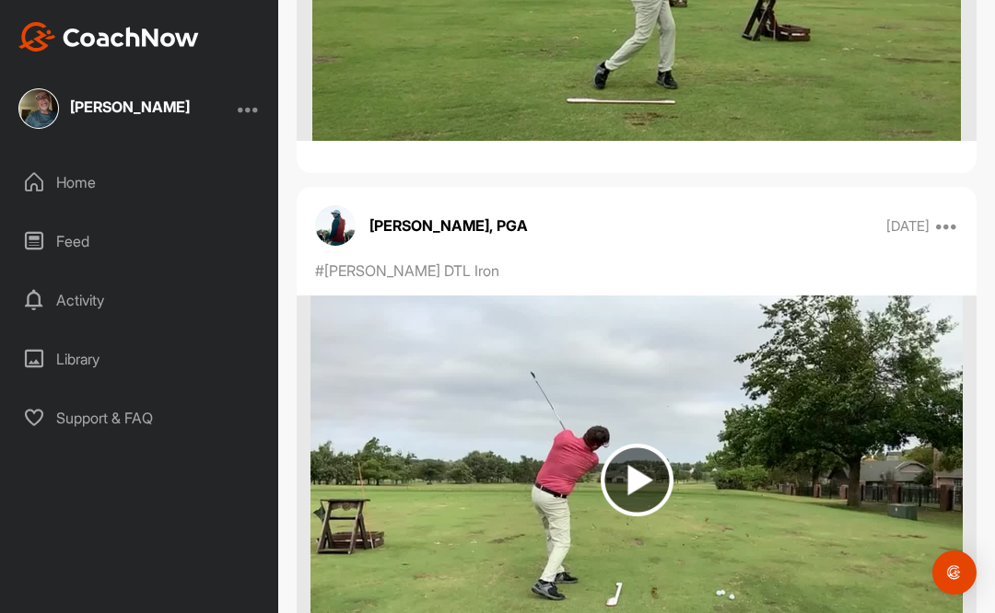
scroll to position [7185, 0]
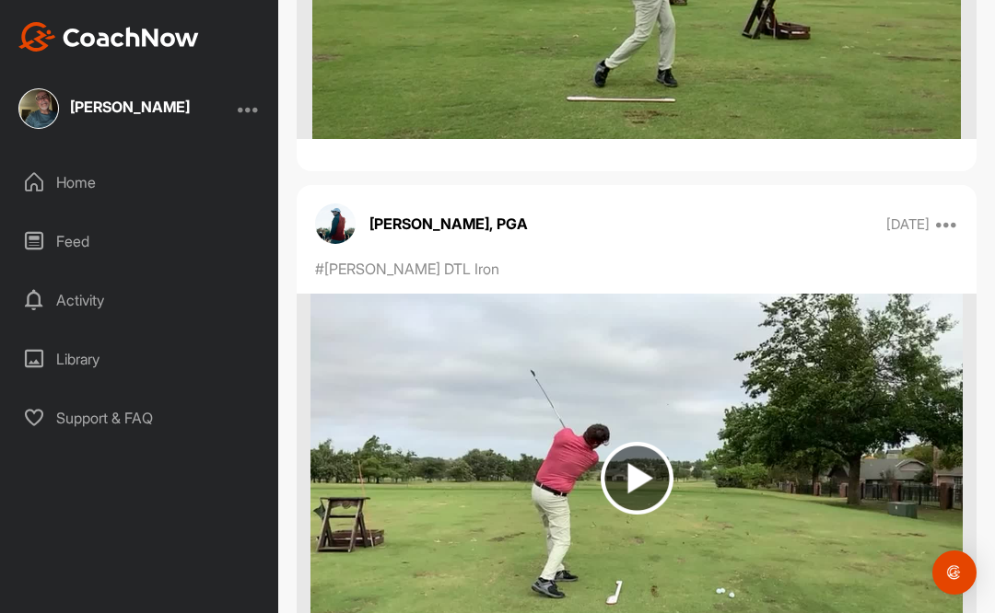
click at [634, 484] on img at bounding box center [637, 478] width 73 height 73
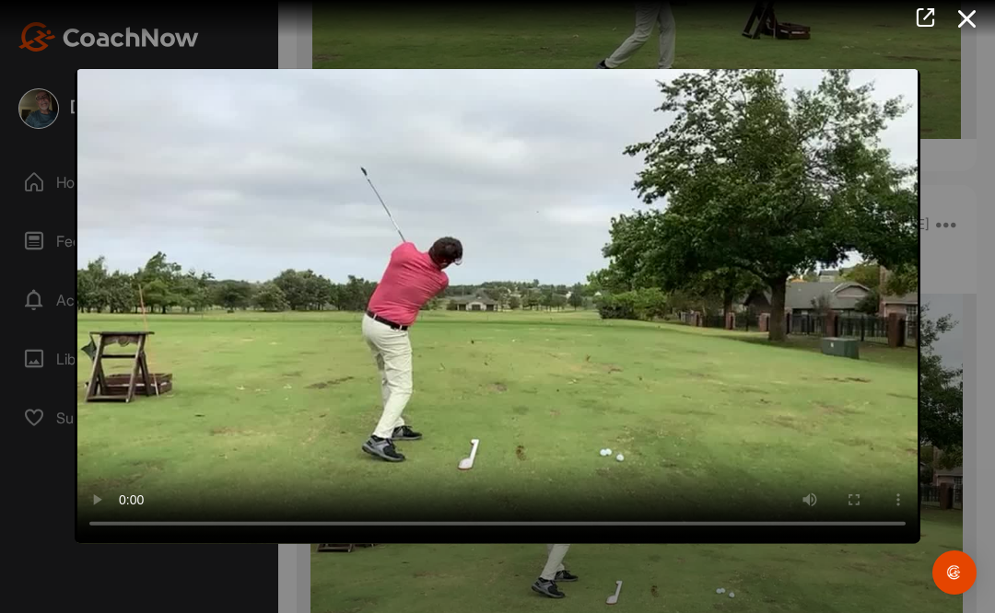
click at [822, 210] on video "Video Player" at bounding box center [497, 306] width 845 height 475
click at [99, 145] on video "Video Player" at bounding box center [497, 306] width 845 height 475
click at [974, 18] on icon at bounding box center [967, 19] width 42 height 34
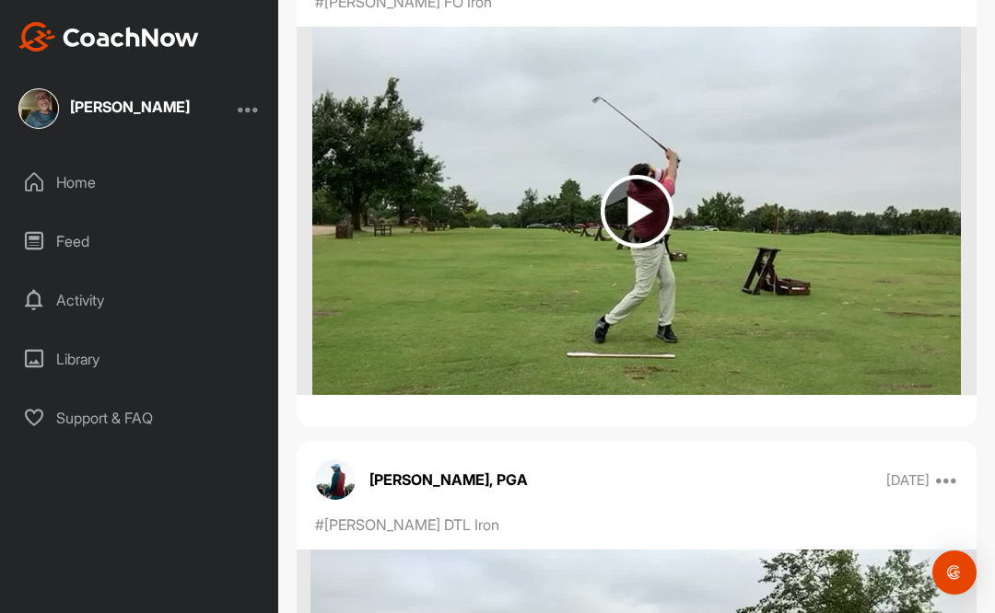
scroll to position [6918, 0]
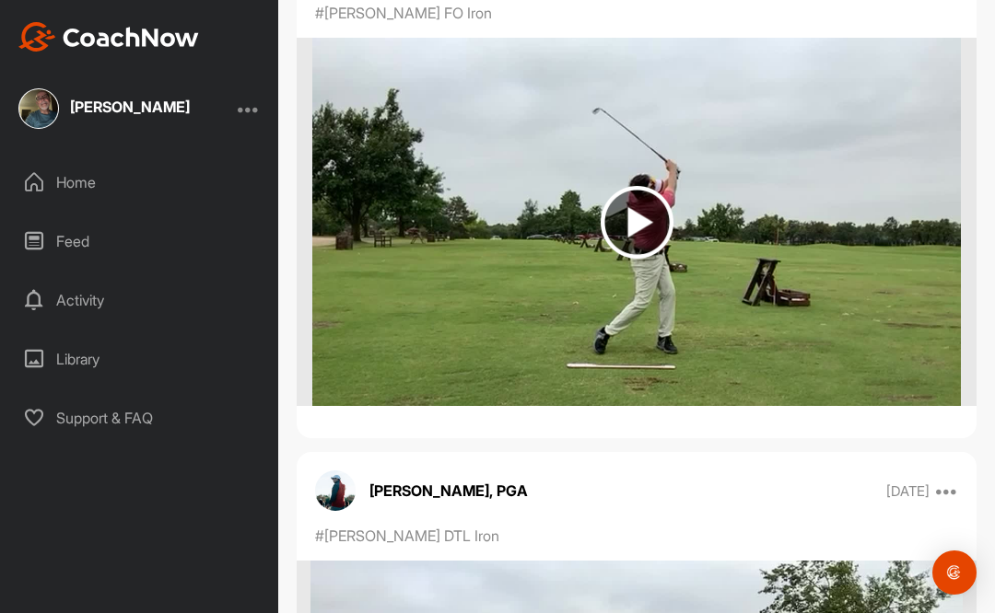
click at [645, 225] on img at bounding box center [637, 222] width 73 height 73
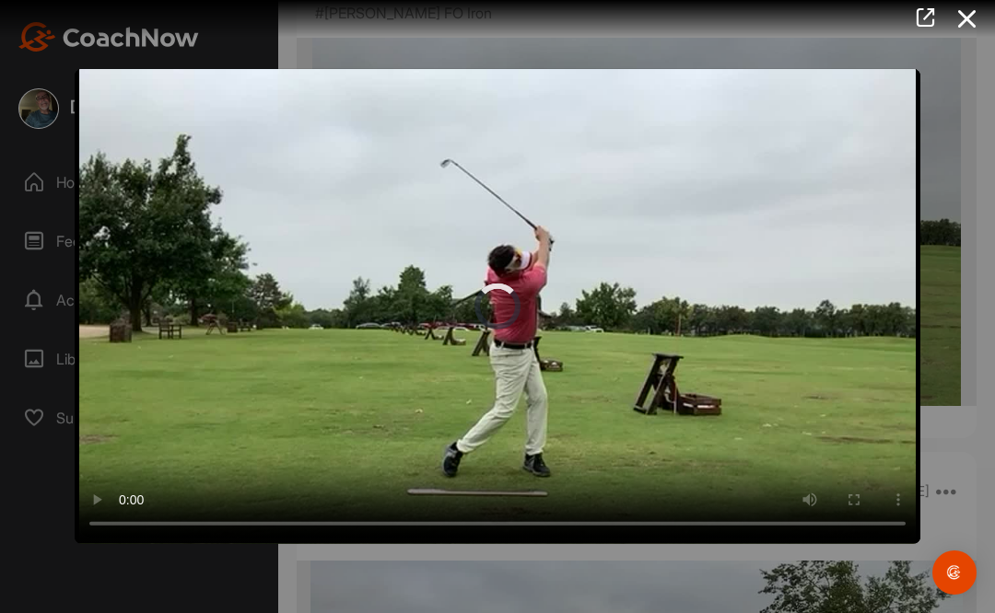
click at [132, 157] on video "Video Player" at bounding box center [497, 306] width 845 height 475
click at [134, 151] on video "Video Player" at bounding box center [497, 306] width 845 height 475
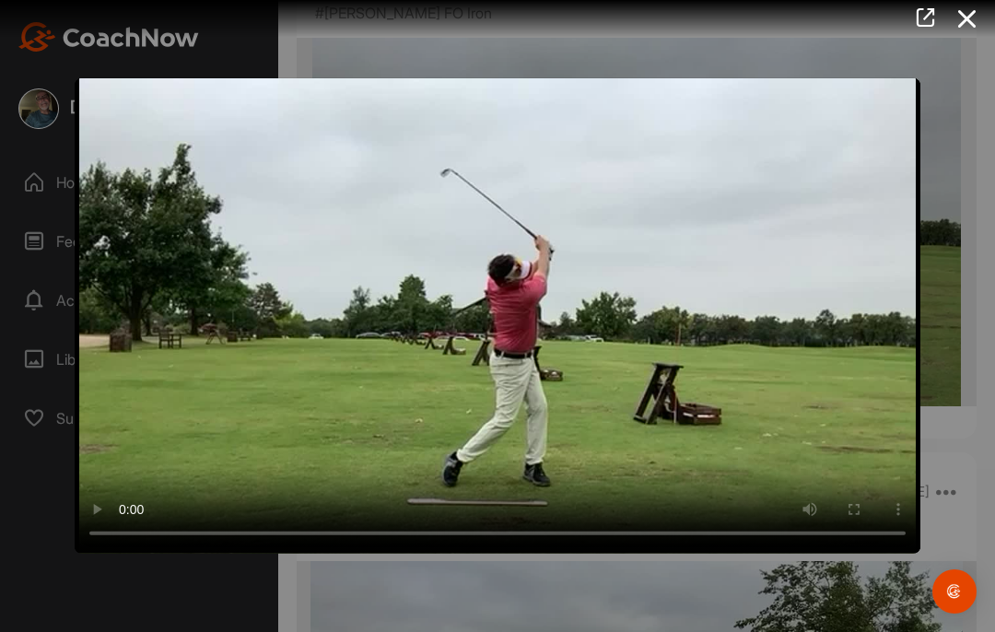
click at [99, 136] on video "Video Player" at bounding box center [497, 315] width 845 height 475
